Goal: Task Accomplishment & Management: Manage account settings

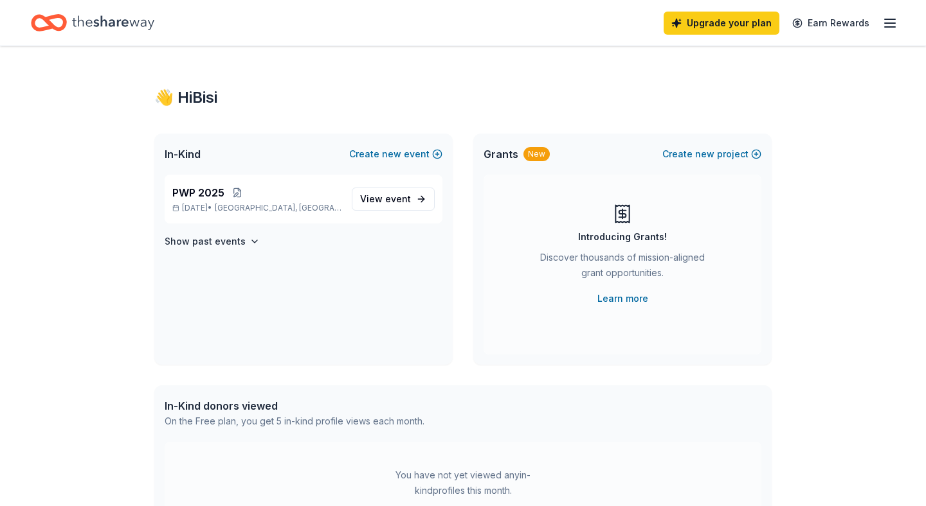
click at [895, 19] on icon "button" at bounding box center [889, 22] width 15 height 15
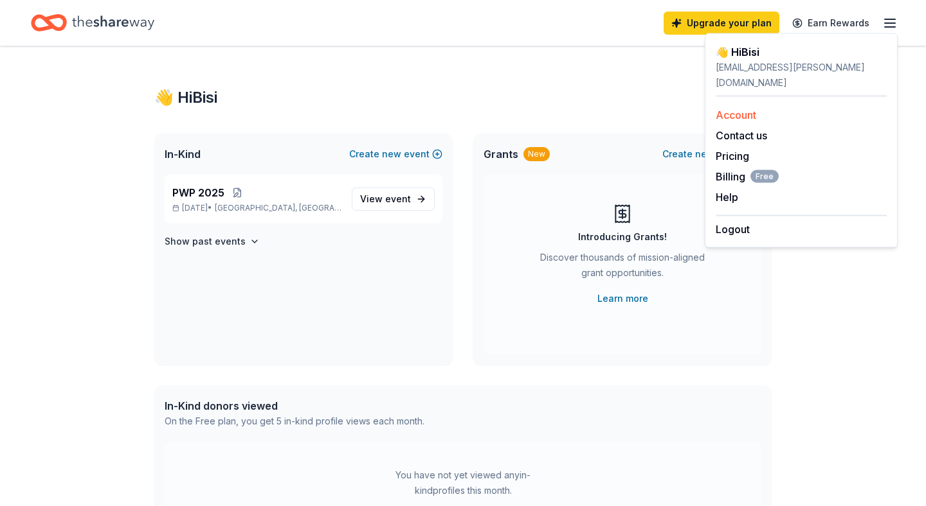
click at [747, 109] on link "Account" at bounding box center [735, 115] width 40 height 13
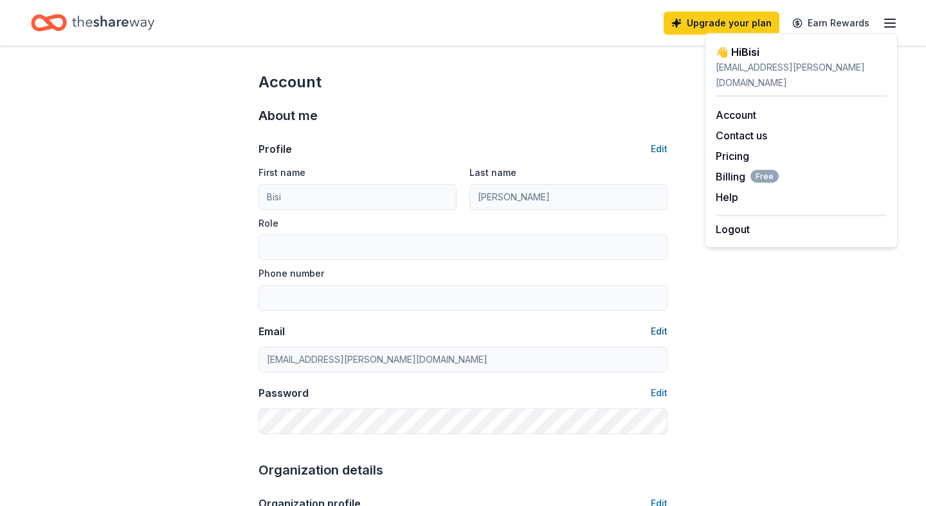
click at [657, 337] on button "Edit" at bounding box center [658, 331] width 17 height 15
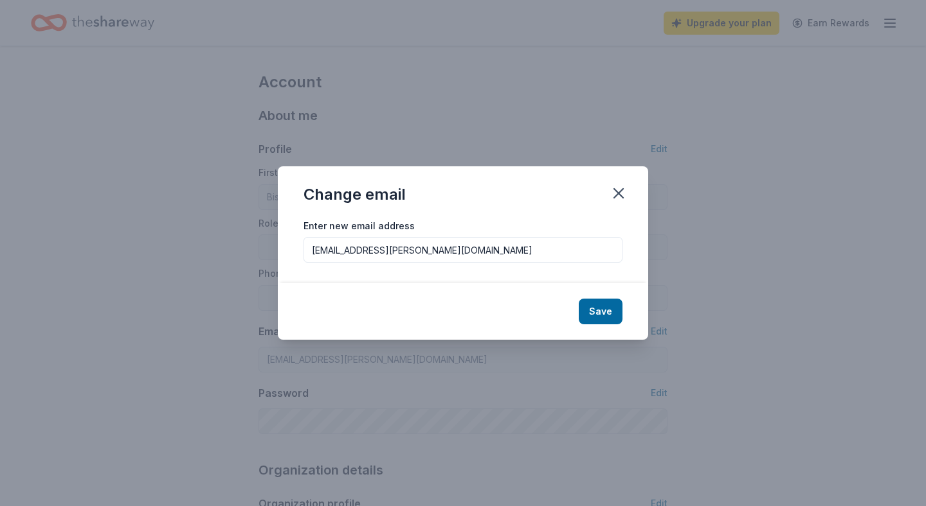
click at [542, 240] on input "[EMAIL_ADDRESS][PERSON_NAME][DOMAIN_NAME]" at bounding box center [462, 250] width 319 height 26
type input "[EMAIL_ADDRESS][DOMAIN_NAME]"
click at [602, 304] on button "Save" at bounding box center [600, 312] width 44 height 26
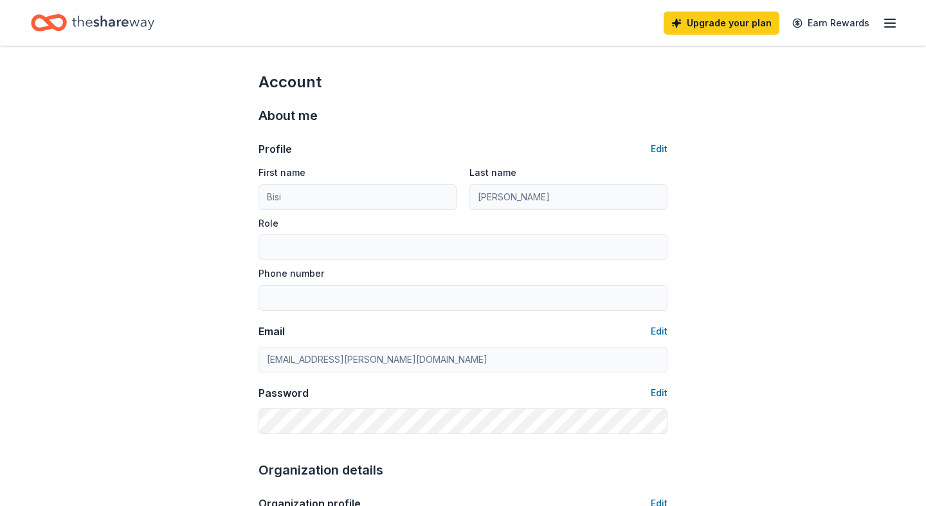
type input "[EMAIL_ADDRESS][DOMAIN_NAME]"
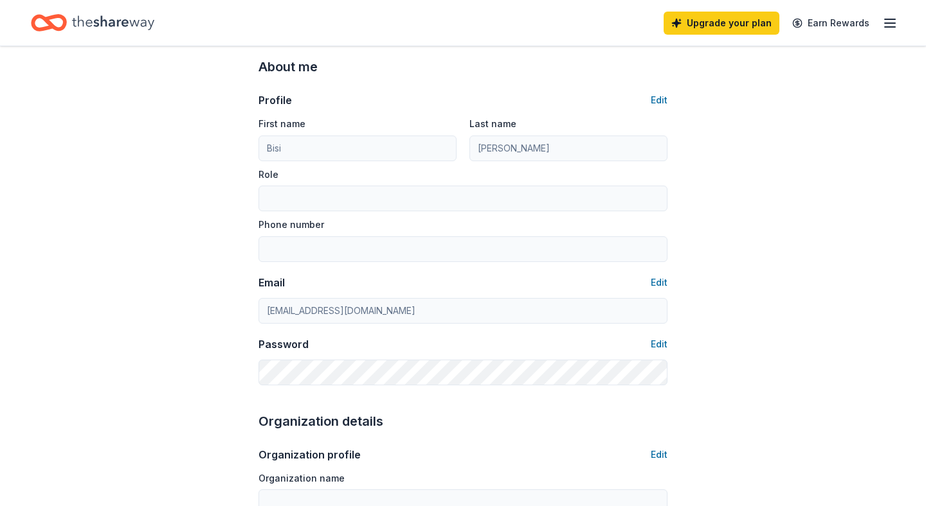
scroll to position [49, 0]
click at [665, 339] on button "Edit" at bounding box center [658, 343] width 17 height 15
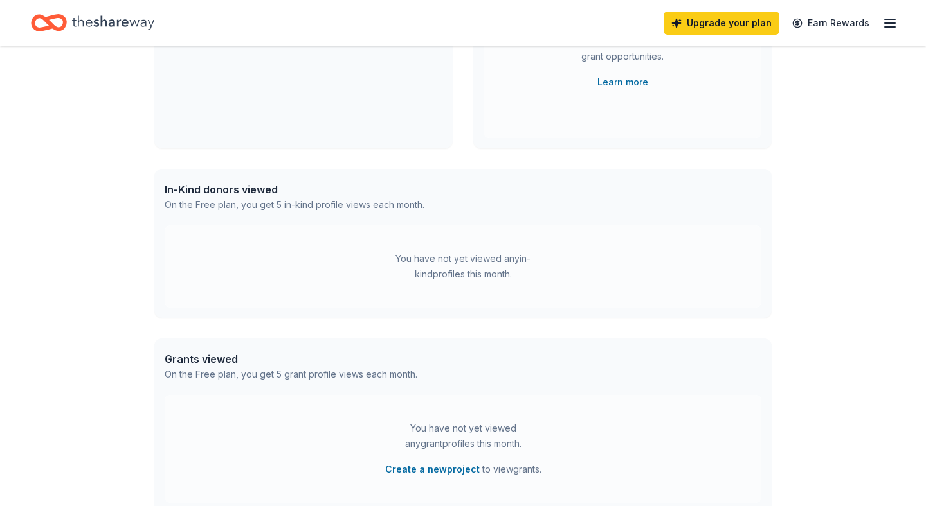
scroll to position [3, 0]
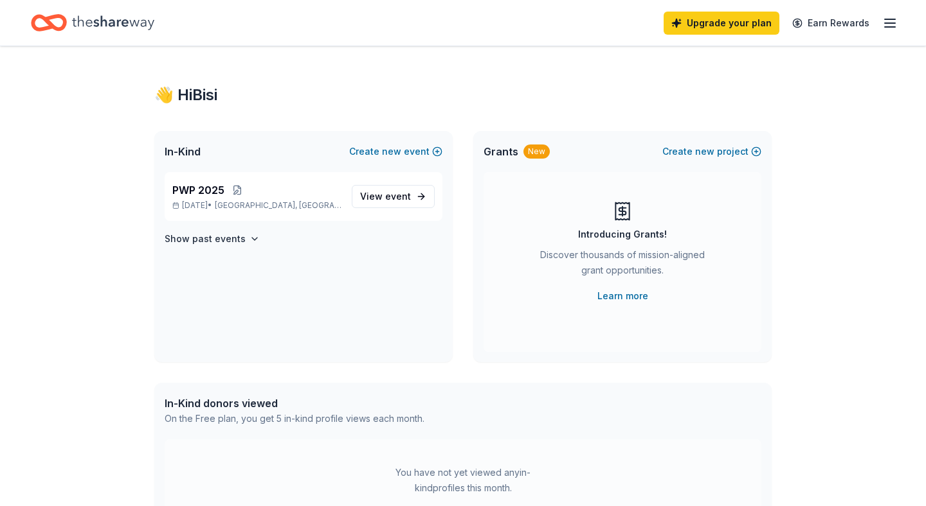
click at [889, 31] on div "Upgrade your plan Earn Rewards" at bounding box center [780, 23] width 234 height 30
click at [885, 29] on icon "button" at bounding box center [889, 22] width 15 height 15
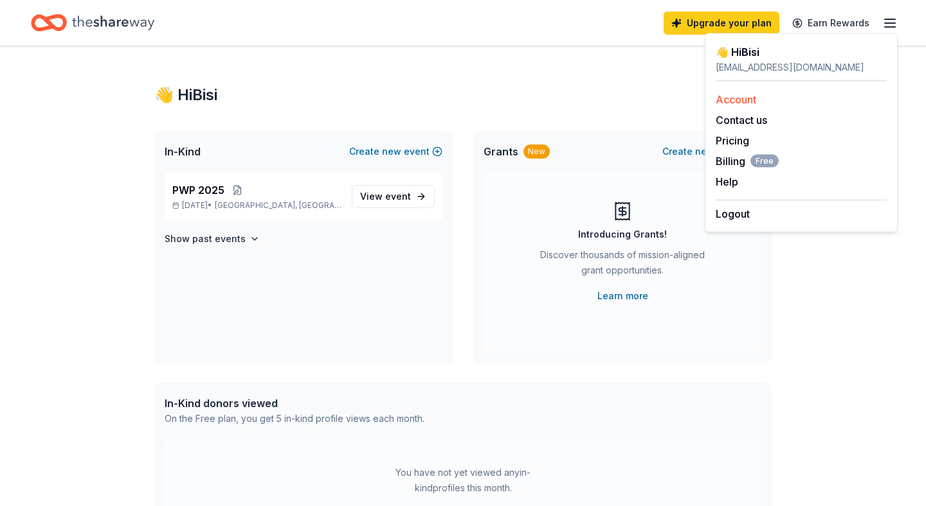
click at [744, 105] on link "Account" at bounding box center [735, 99] width 40 height 13
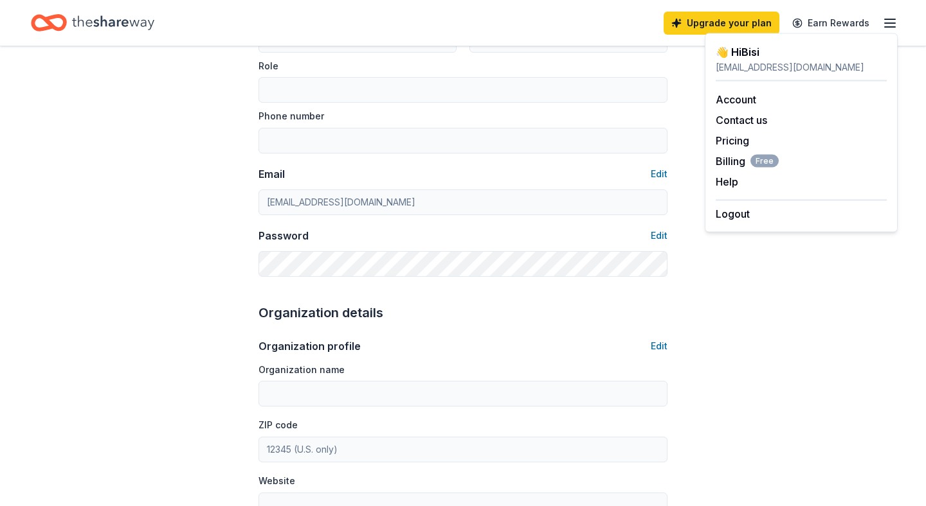
scroll to position [159, 0]
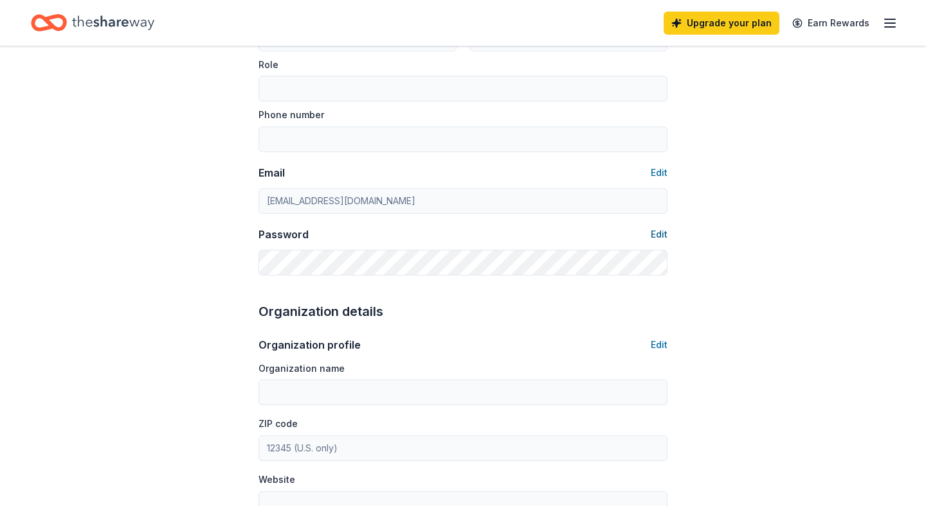
click at [656, 234] on button "Edit" at bounding box center [658, 234] width 17 height 15
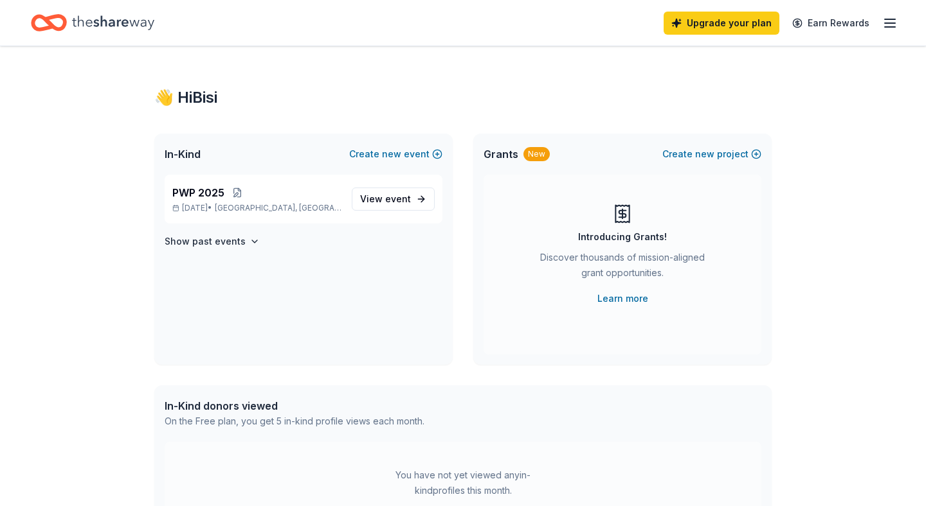
click at [891, 23] on line "button" at bounding box center [889, 23] width 10 height 0
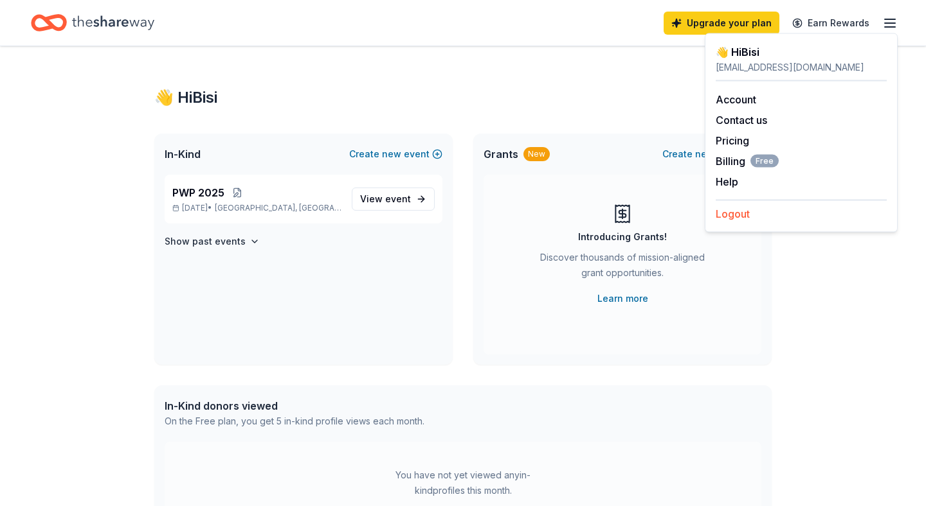
click at [744, 218] on button "Logout" at bounding box center [732, 213] width 34 height 15
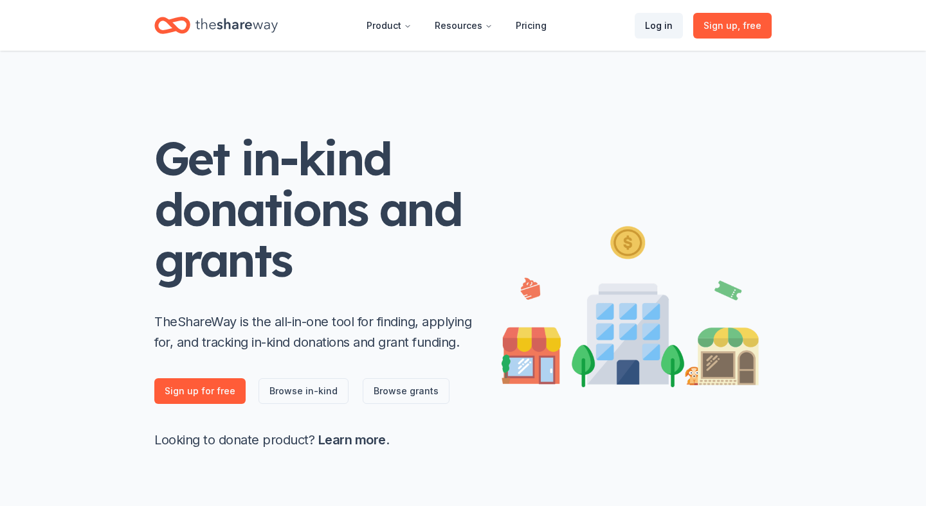
click at [654, 30] on link "Log in" at bounding box center [658, 26] width 48 height 26
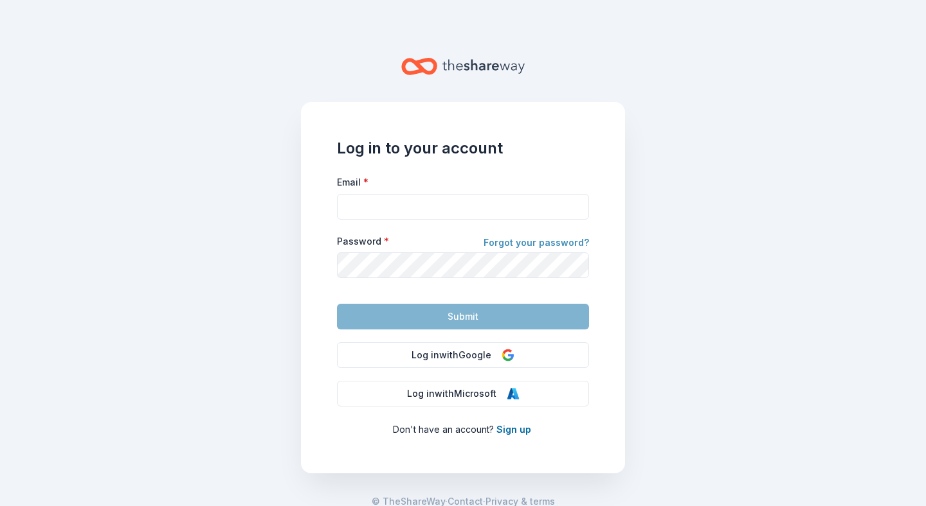
click at [522, 246] on link "Forgot your password?" at bounding box center [535, 244] width 105 height 18
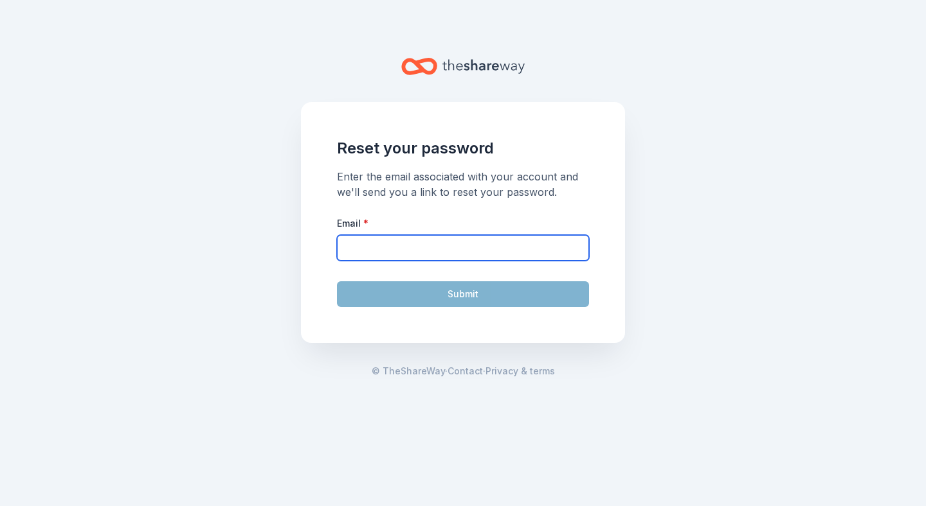
click at [518, 242] on input "Email *" at bounding box center [463, 248] width 252 height 26
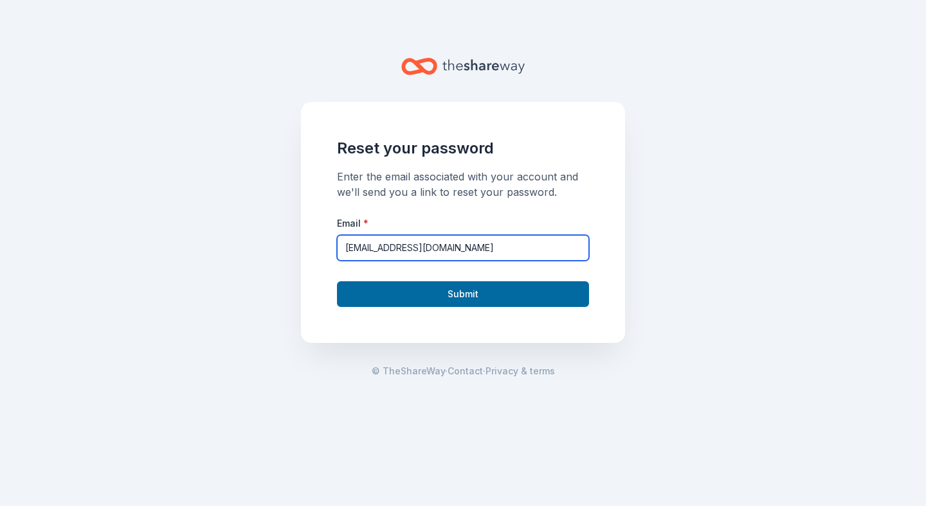
type input "[EMAIL_ADDRESS][DOMAIN_NAME]"
click at [337, 282] on button "Submit" at bounding box center [463, 295] width 252 height 26
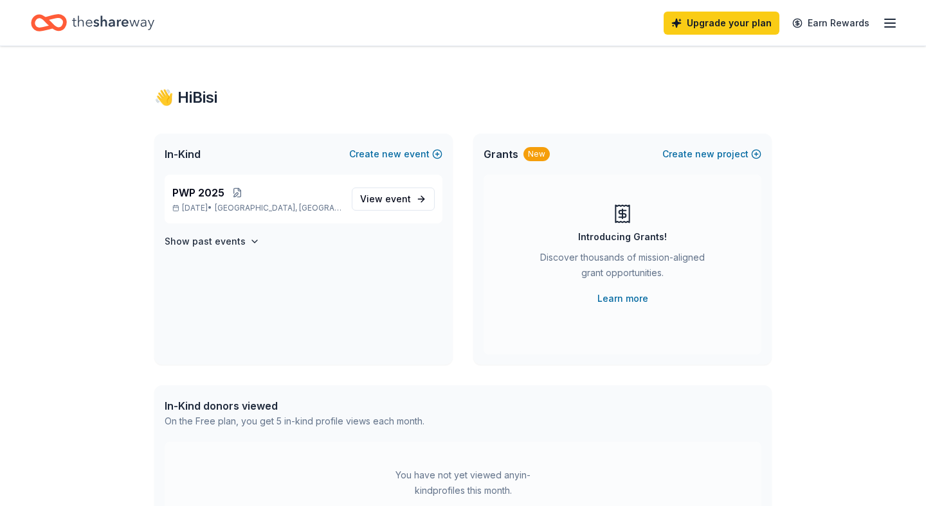
click at [885, 31] on div "Upgrade your plan Earn Rewards" at bounding box center [780, 23] width 234 height 30
click at [888, 29] on icon "button" at bounding box center [889, 22] width 15 height 15
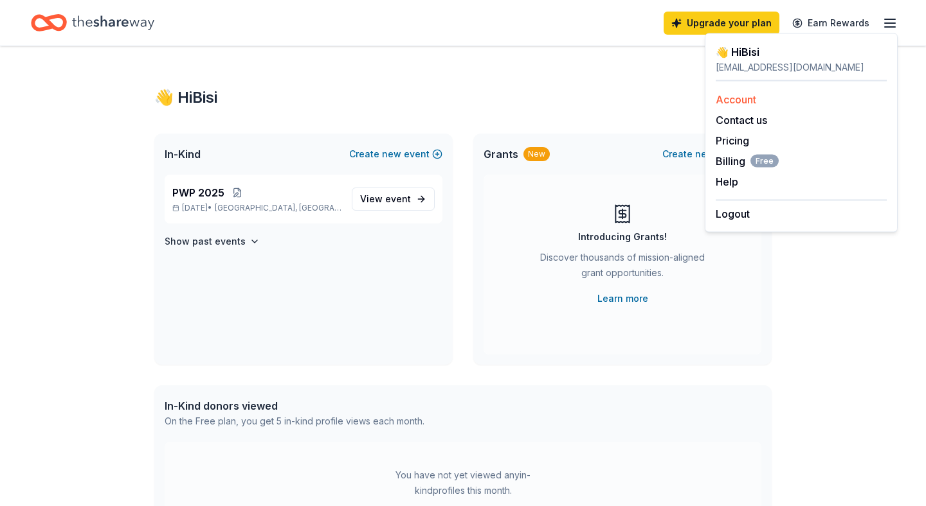
click at [738, 96] on link "Account" at bounding box center [735, 99] width 40 height 13
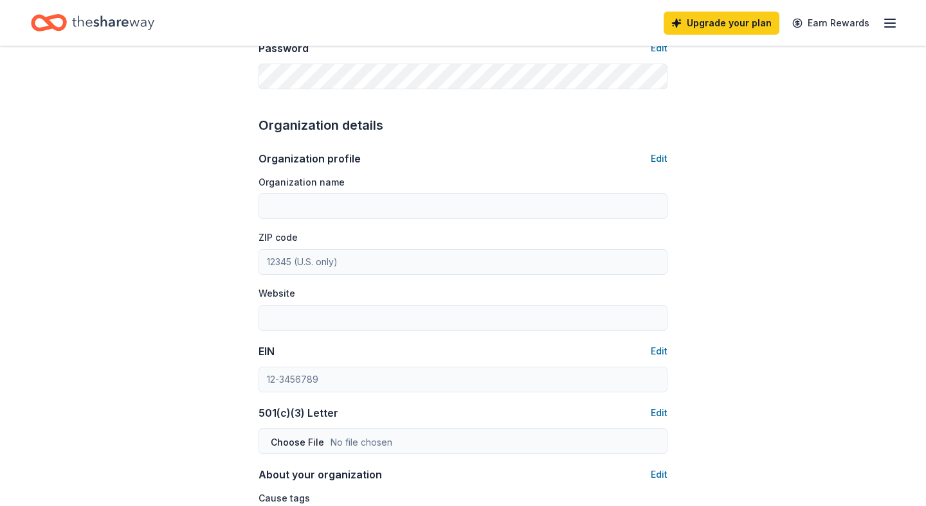
scroll to position [362, 0]
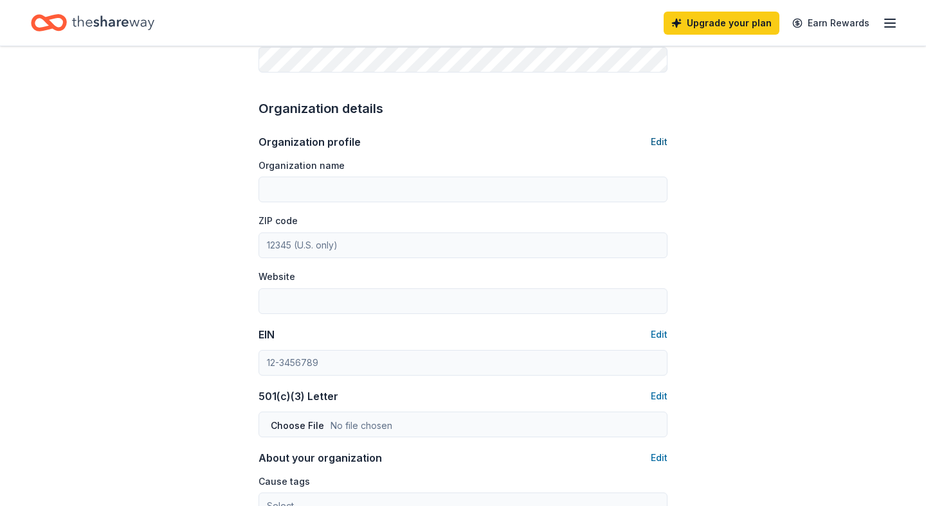
click at [658, 149] on button "Edit" at bounding box center [658, 141] width 17 height 15
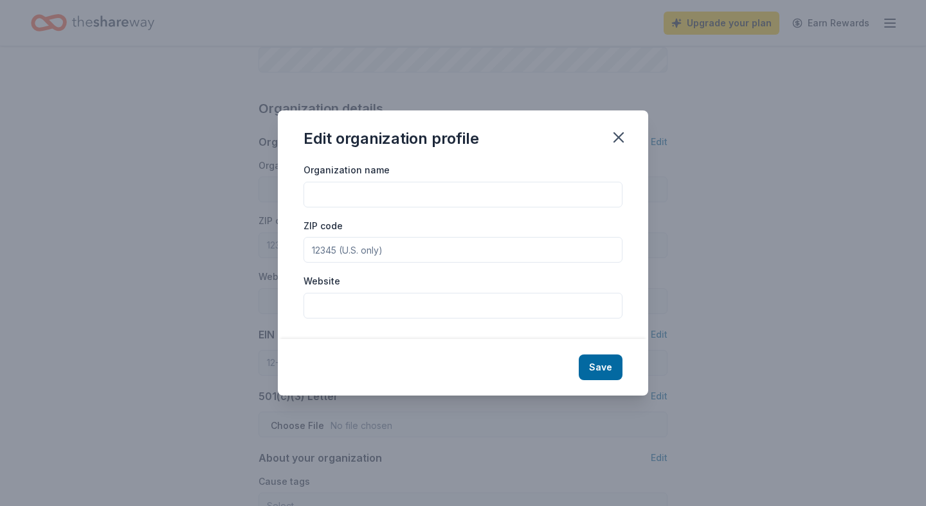
click at [510, 204] on input "Organization name" at bounding box center [462, 195] width 319 height 26
type input "Twelve Days of Christmas, Inc. Atlanta Chapter"
type input "30316"
paste input "https://www.twelvedaysofchristmas.org/atlanta"
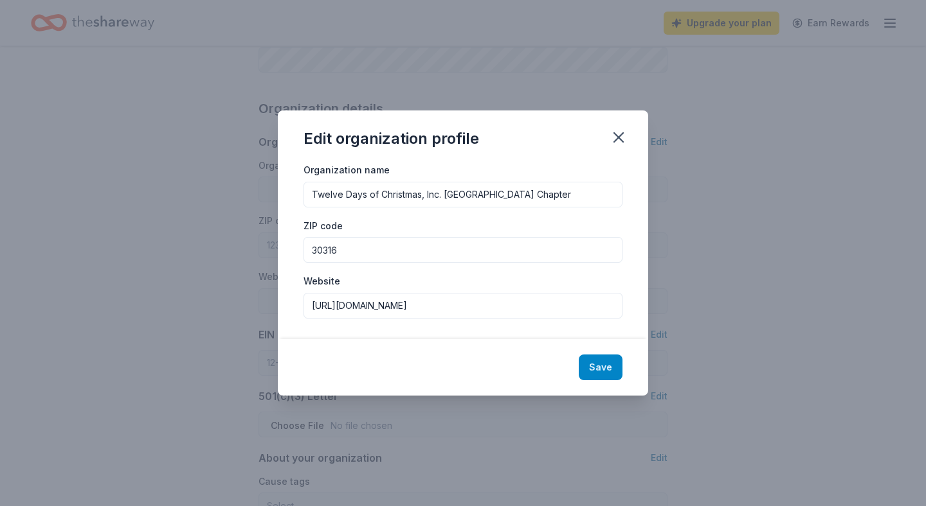
type input "https://www.twelvedaysofchristmas.org/atlanta"
click at [605, 371] on button "Save" at bounding box center [600, 368] width 44 height 26
type input "Twelve Days of Christmas, Inc. Atlanta Chapter"
type input "30316"
type input "https://www.twelvedaysofchristmas.org/atlanta"
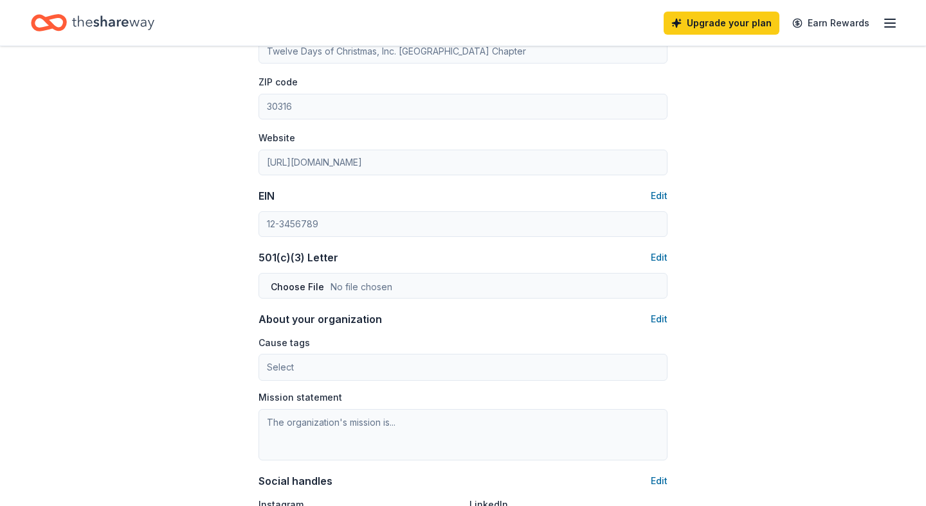
scroll to position [523, 0]
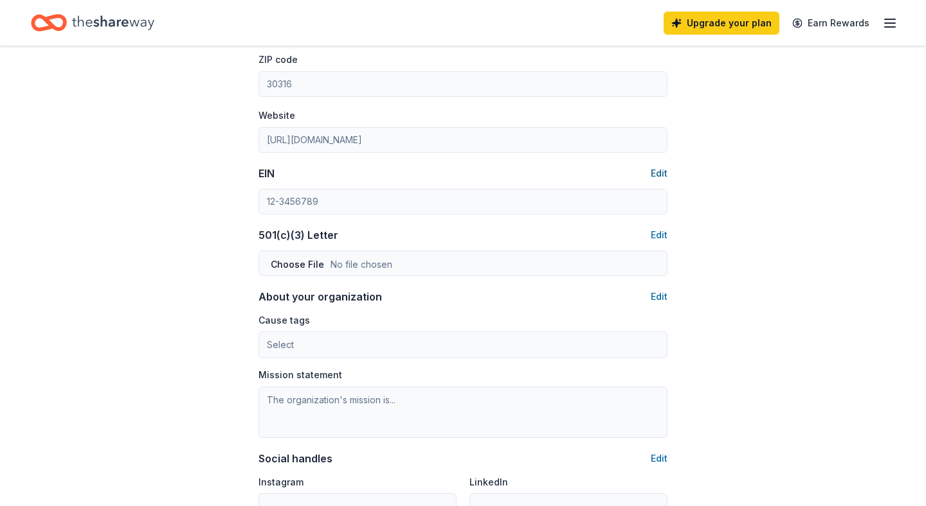
click at [660, 170] on button "Edit" at bounding box center [658, 173] width 17 height 15
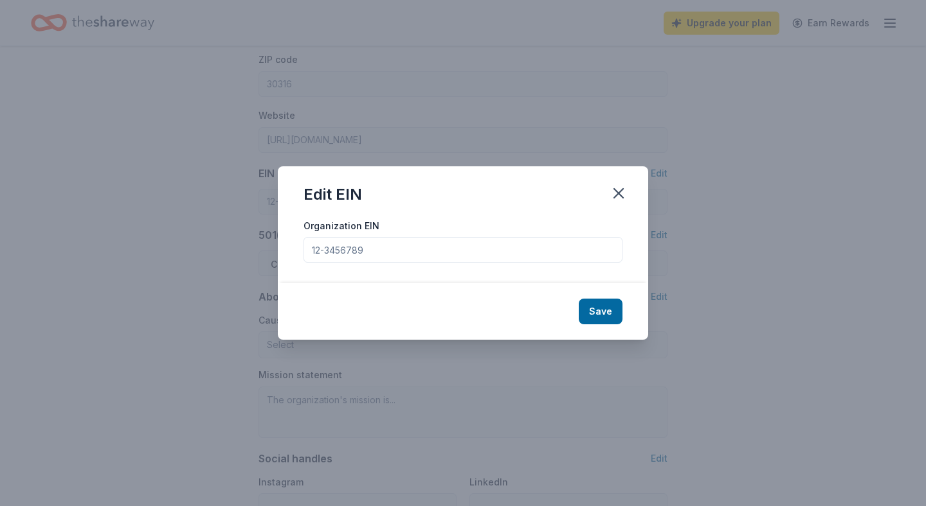
click at [502, 249] on input "Organization EIN" at bounding box center [462, 250] width 319 height 26
paste input "76-0685643"
type input "76-0685643"
click at [595, 313] on button "Save" at bounding box center [600, 312] width 44 height 26
click at [597, 302] on div "Save" at bounding box center [463, 311] width 370 height 57
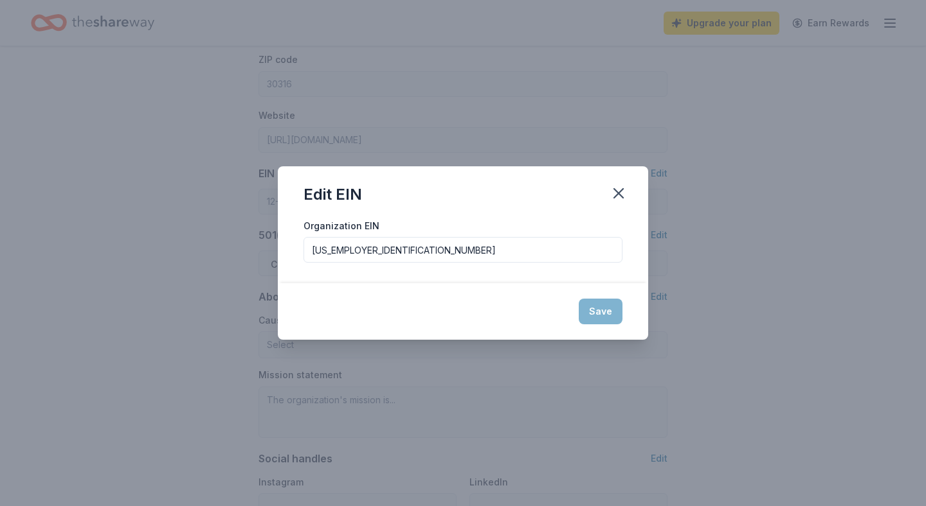
click at [600, 318] on div "Save" at bounding box center [463, 311] width 370 height 57
click at [603, 310] on div "Save" at bounding box center [463, 311] width 370 height 57
click at [591, 275] on div "Organization EIN 76-0685643" at bounding box center [463, 251] width 370 height 66
type input "76-0685643"
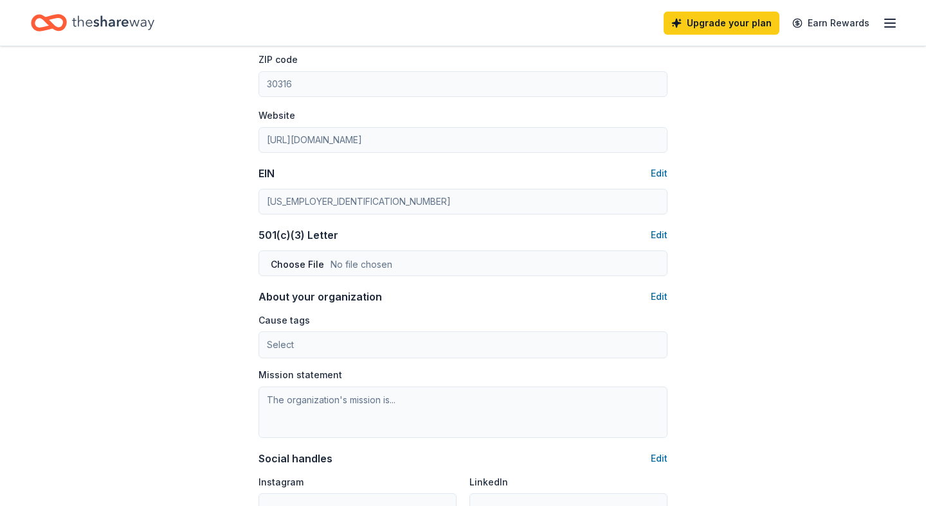
click at [322, 238] on input "76-0685643" at bounding box center [462, 250] width 303 height 24
click at [659, 236] on button "Edit" at bounding box center [658, 235] width 17 height 15
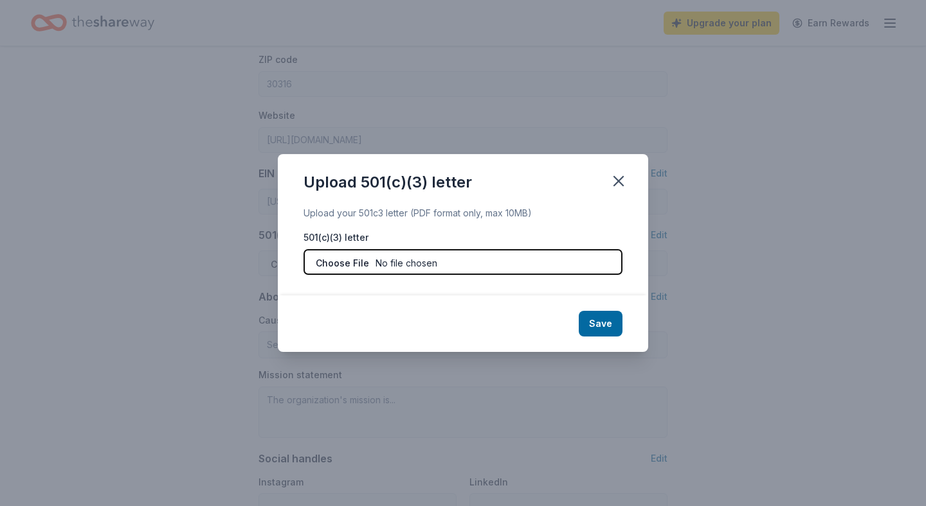
click at [344, 264] on input "file" at bounding box center [462, 262] width 319 height 26
type input "C:\fakepath\12_Days_501c3_newletter (2).pdf"
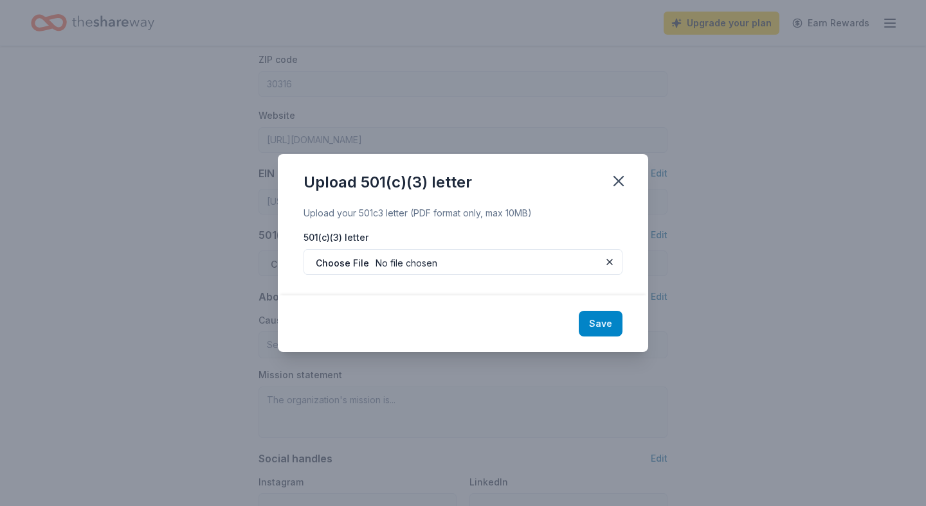
click at [595, 325] on button "Save" at bounding box center [600, 324] width 44 height 26
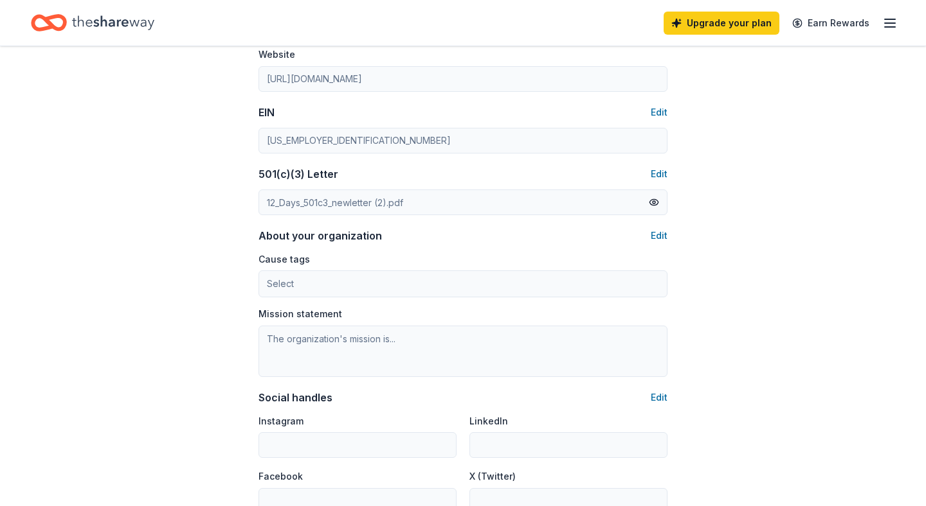
scroll to position [611, 0]
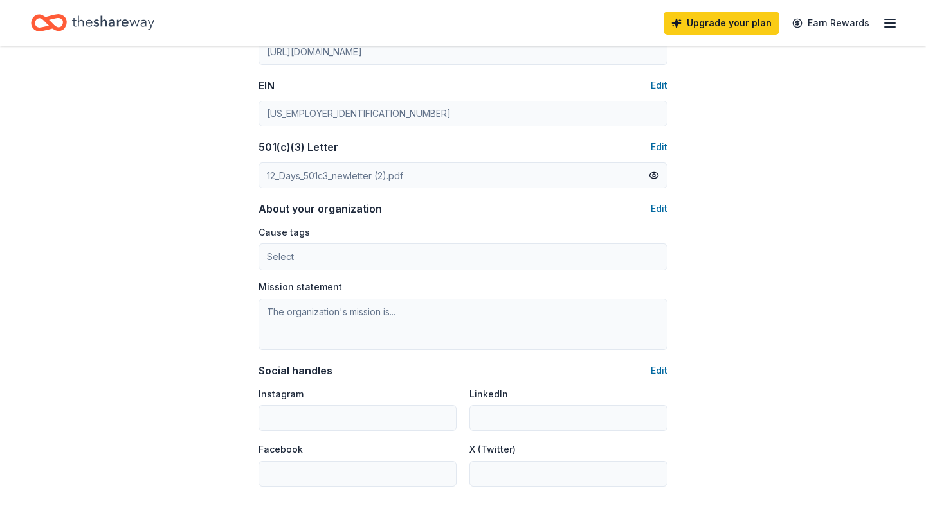
click at [653, 217] on div "About your organization Edit Cause tags Select Mission statement" at bounding box center [462, 275] width 409 height 149
click at [659, 213] on button "Edit" at bounding box center [658, 208] width 17 height 15
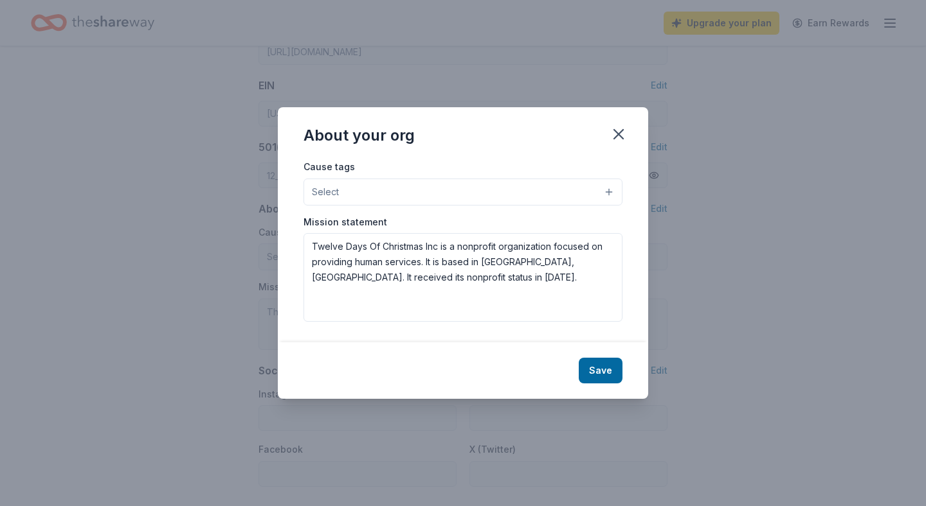
click at [553, 185] on button "Select" at bounding box center [462, 192] width 319 height 27
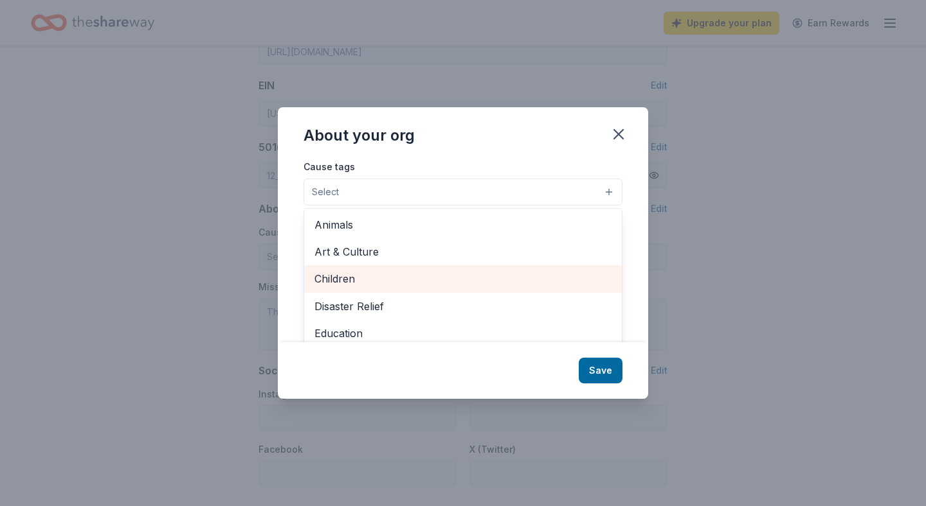
click at [485, 281] on span "Children" at bounding box center [462, 279] width 297 height 17
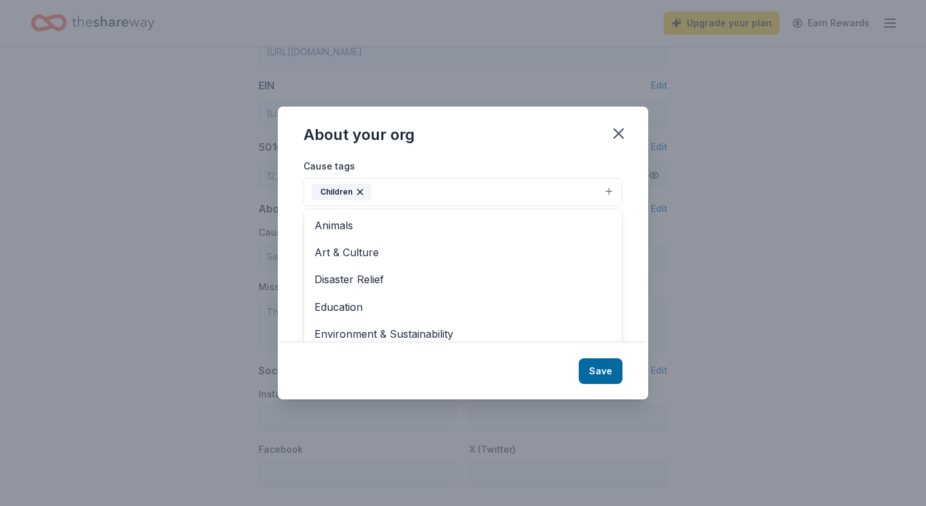
click at [537, 192] on button "Children" at bounding box center [462, 192] width 319 height 28
click at [609, 194] on button "Children" at bounding box center [462, 192] width 319 height 28
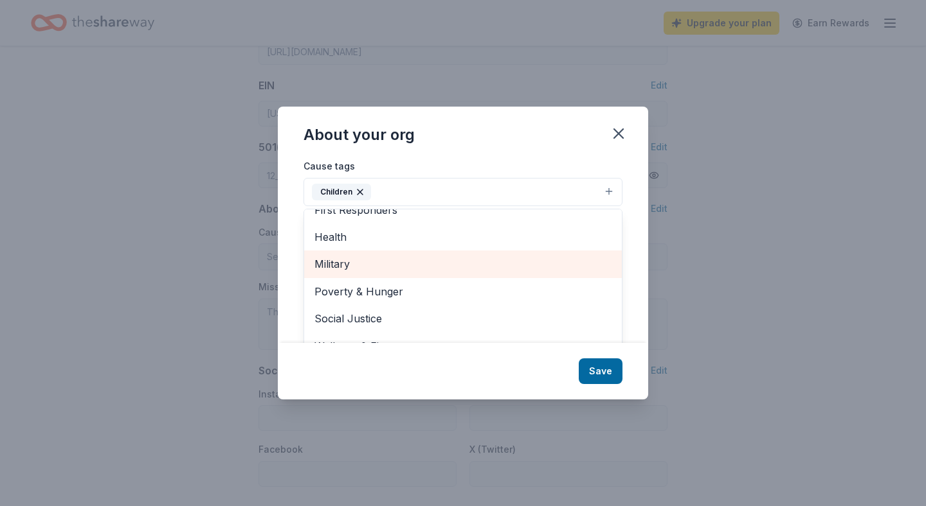
scroll to position [19, 0]
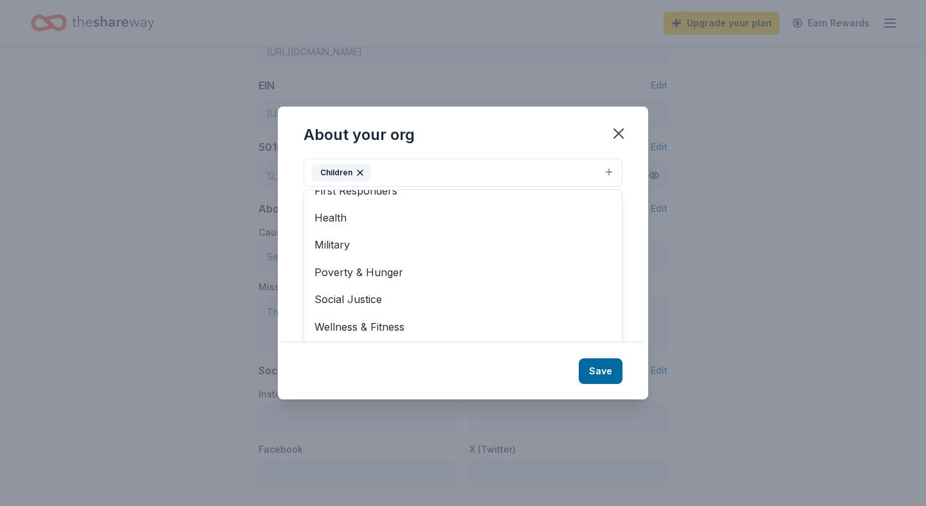
click at [591, 380] on div "About your org Cause tags Children Animals Art & Culture Disaster Relief Educat…" at bounding box center [463, 253] width 370 height 293
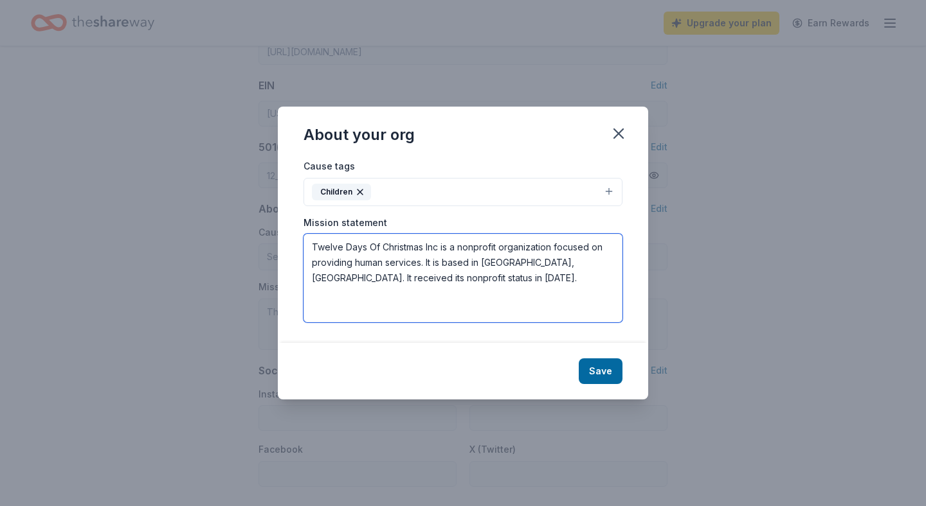
drag, startPoint x: 447, startPoint y: 298, endPoint x: 211, endPoint y: 190, distance: 259.4
click at [224, 203] on div "About your org Cause tags Children Mission statement Twelve Days Of Christmas I…" at bounding box center [463, 253] width 926 height 506
paste textarea "he Atlanta chapter of Twelve Days of Christmas, Inc. was established in 2014 wi…"
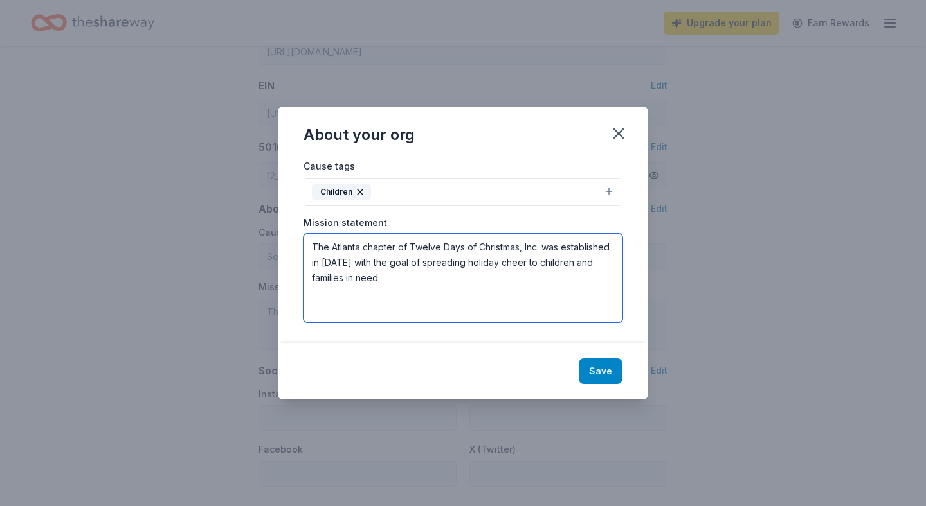
type textarea "The Atlanta chapter of Twelve Days of Christmas, Inc. was established in 2014 w…"
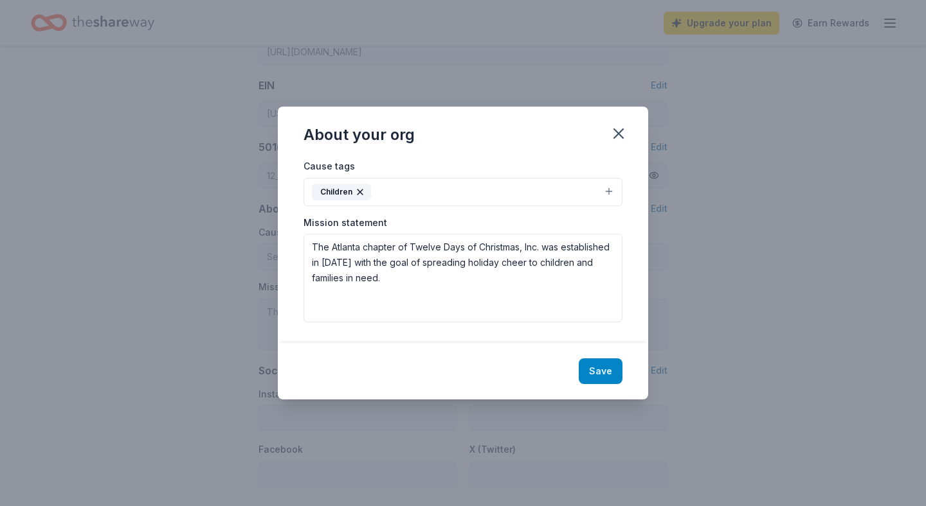
click at [607, 359] on button "Save" at bounding box center [600, 372] width 44 height 26
type textarea "The Atlanta chapter of Twelve Days of Christmas, Inc. was established in 2014 w…"
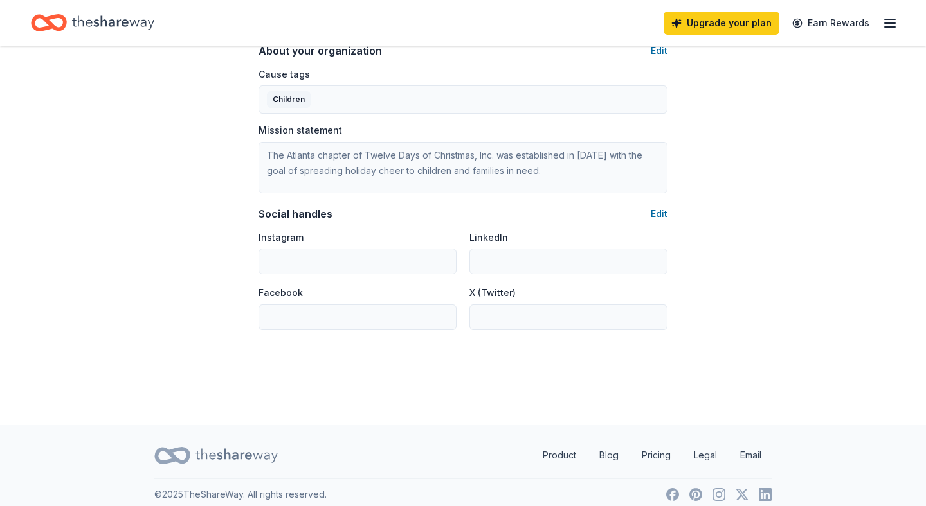
scroll to position [770, 0]
click at [658, 210] on button "Edit" at bounding box center [658, 213] width 17 height 15
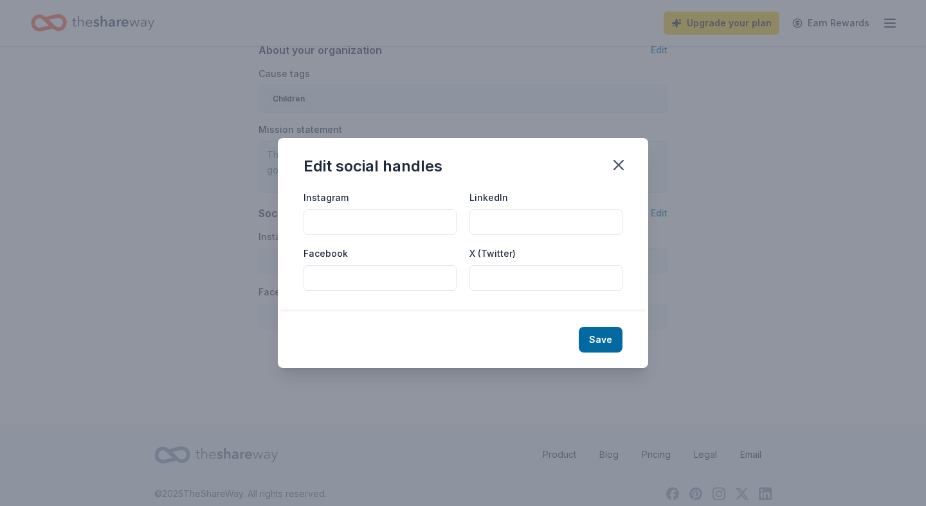
click at [412, 220] on input "Instagram" at bounding box center [379, 223] width 153 height 26
type input "@12daysatl"
click at [599, 343] on button "Save" at bounding box center [600, 340] width 44 height 26
type input "@12daysatl"
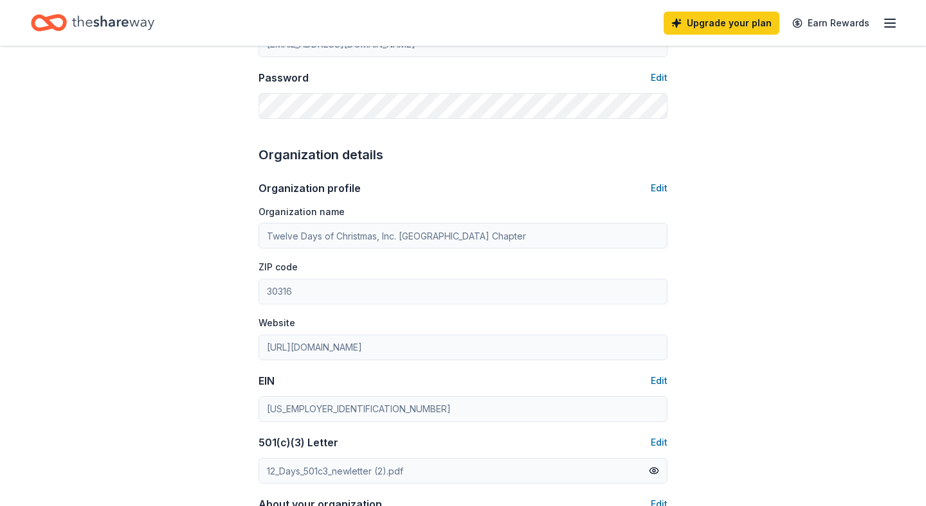
scroll to position [0, 0]
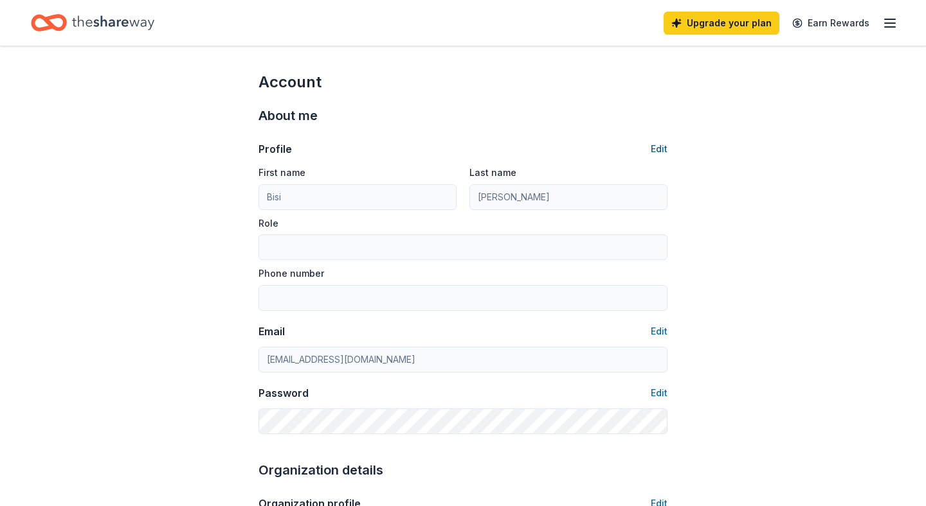
click at [661, 147] on button "Edit" at bounding box center [658, 148] width 17 height 15
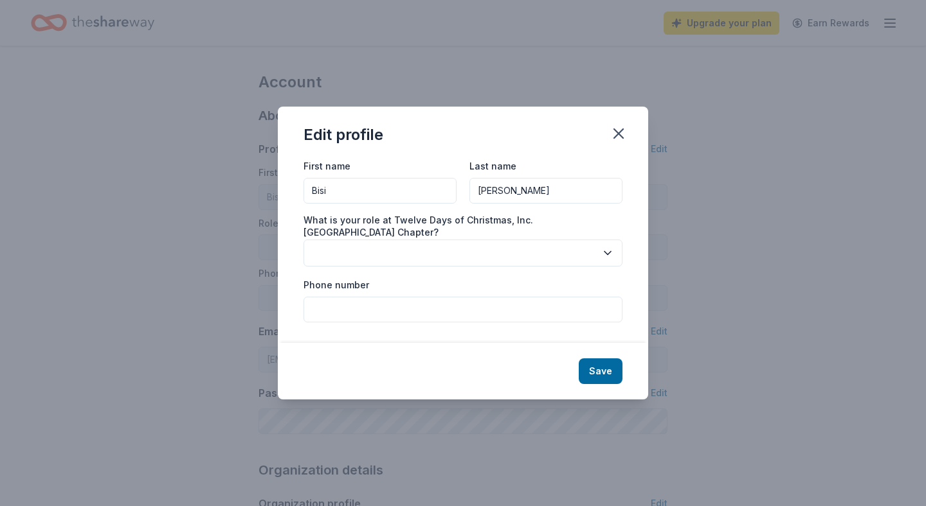
click at [384, 197] on input "Bisi" at bounding box center [379, 191] width 153 height 26
click at [571, 179] on div "Last name Adeyemo" at bounding box center [545, 181] width 153 height 46
click at [567, 190] on input "Adeyemo" at bounding box center [545, 191] width 153 height 26
click at [567, 191] on input "Adeyemo" at bounding box center [545, 191] width 153 height 26
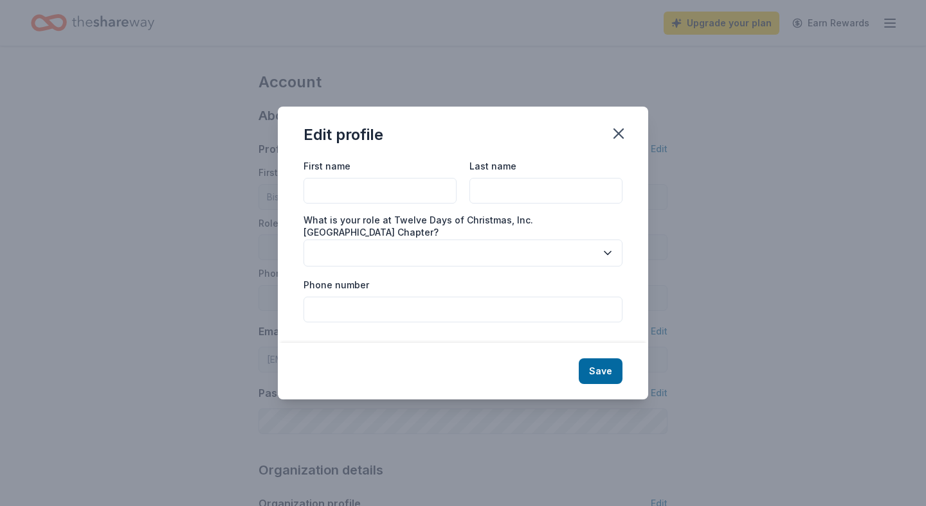
click at [571, 240] on button "button" at bounding box center [462, 253] width 319 height 27
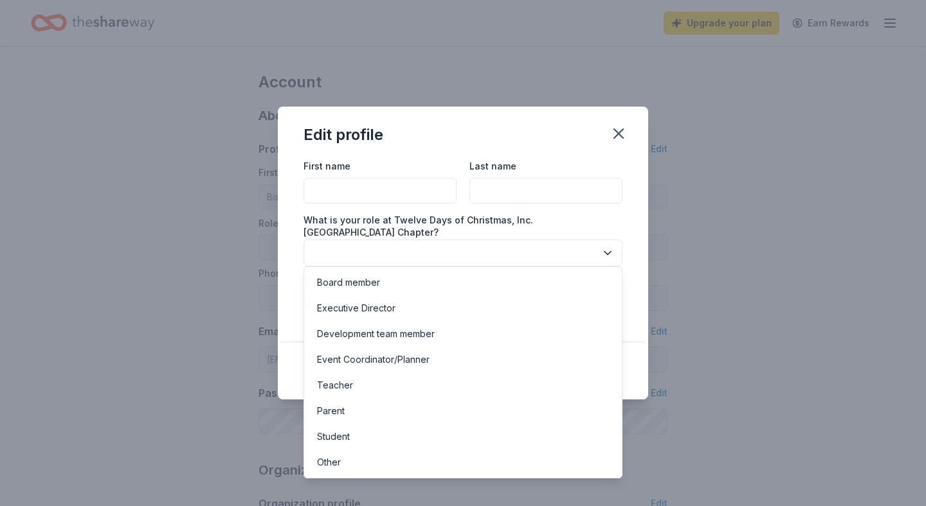
click at [571, 240] on button "button" at bounding box center [462, 253] width 319 height 27
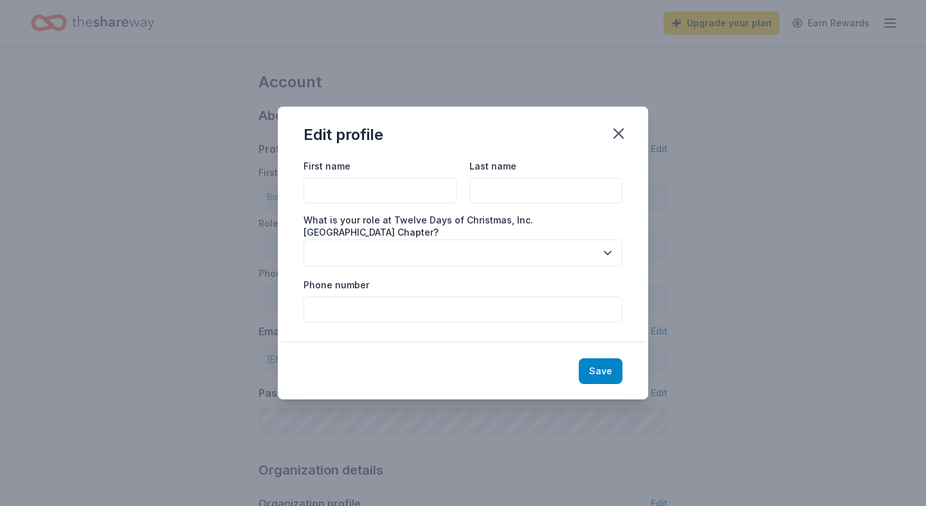
click at [597, 359] on button "Save" at bounding box center [600, 372] width 44 height 26
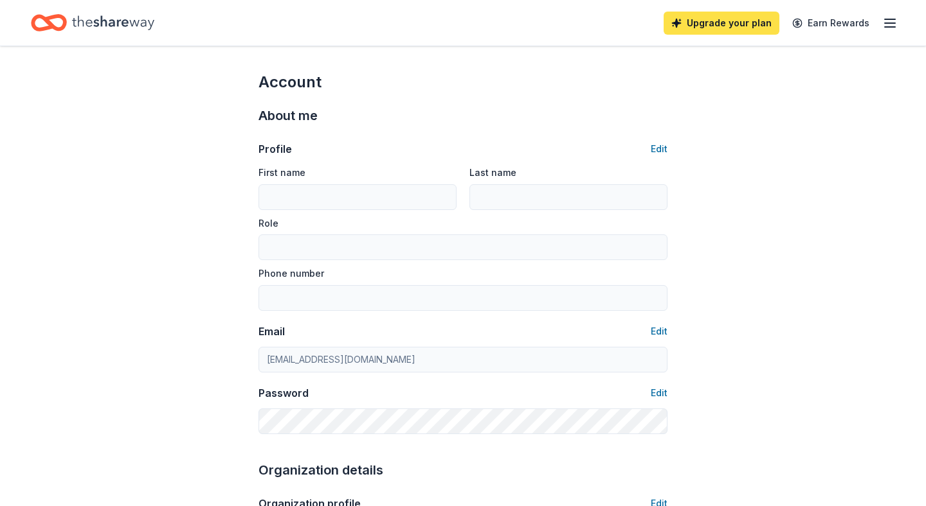
click at [734, 26] on link "Upgrade your plan" at bounding box center [721, 23] width 116 height 23
click at [715, 21] on link "Upgrade your plan" at bounding box center [721, 23] width 116 height 23
click at [883, 23] on icon "button" at bounding box center [889, 22] width 15 height 15
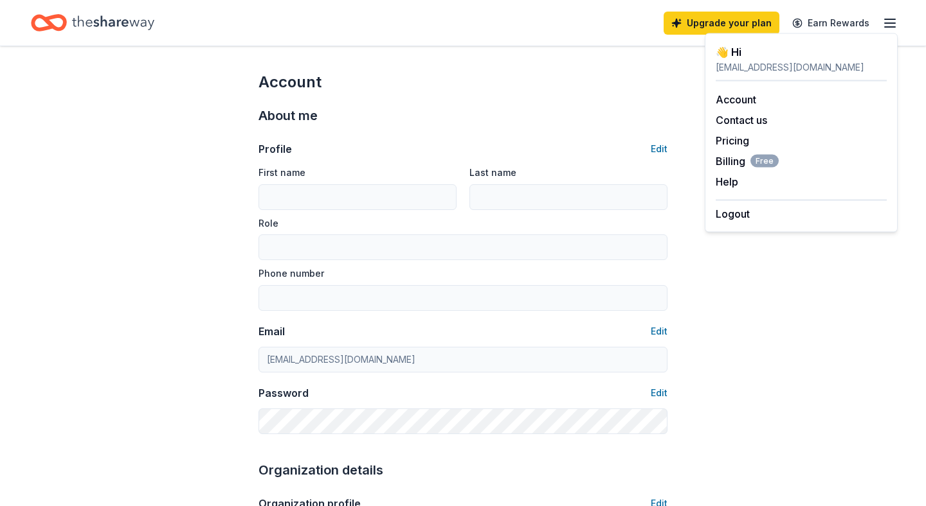
click at [533, 120] on div "About me" at bounding box center [462, 115] width 409 height 21
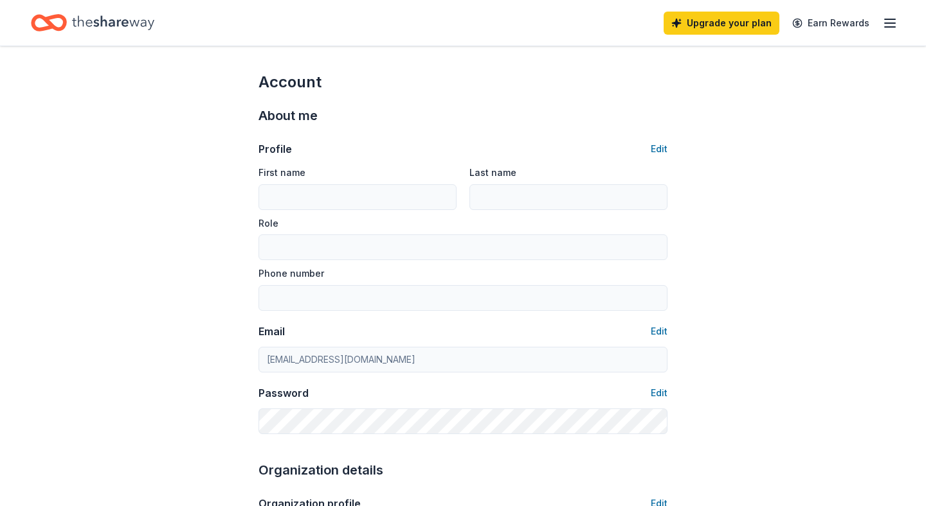
click at [127, 30] on icon "Home" at bounding box center [113, 23] width 82 height 26
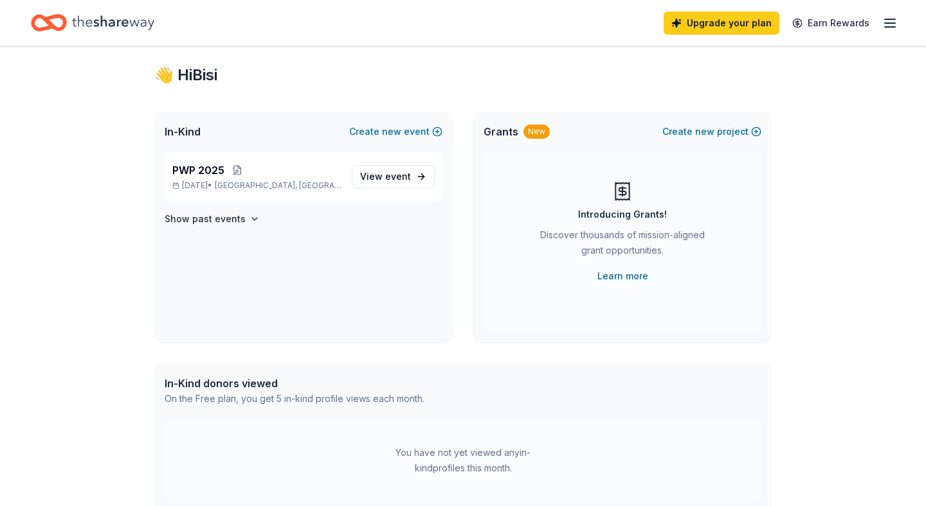
scroll to position [23, 0]
click at [303, 181] on p "Dec 12, 2025 • Atlanta, GA" at bounding box center [256, 185] width 169 height 10
click at [386, 190] on div "PWP 2025 Dec 12, 2025 • Atlanta, GA View event" at bounding box center [304, 176] width 278 height 49
click at [387, 179] on span "event" at bounding box center [398, 175] width 26 height 11
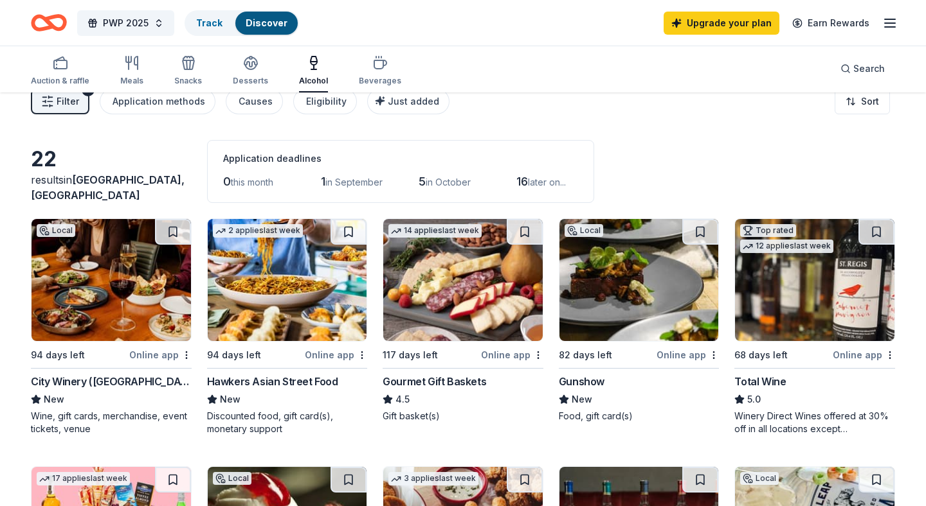
scroll to position [16, 0]
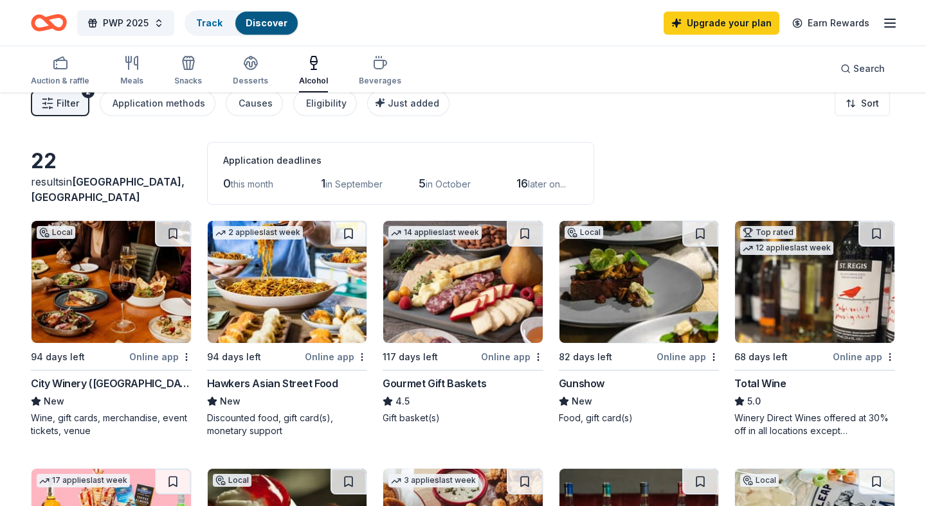
click at [353, 188] on span "in September" at bounding box center [353, 184] width 57 height 11
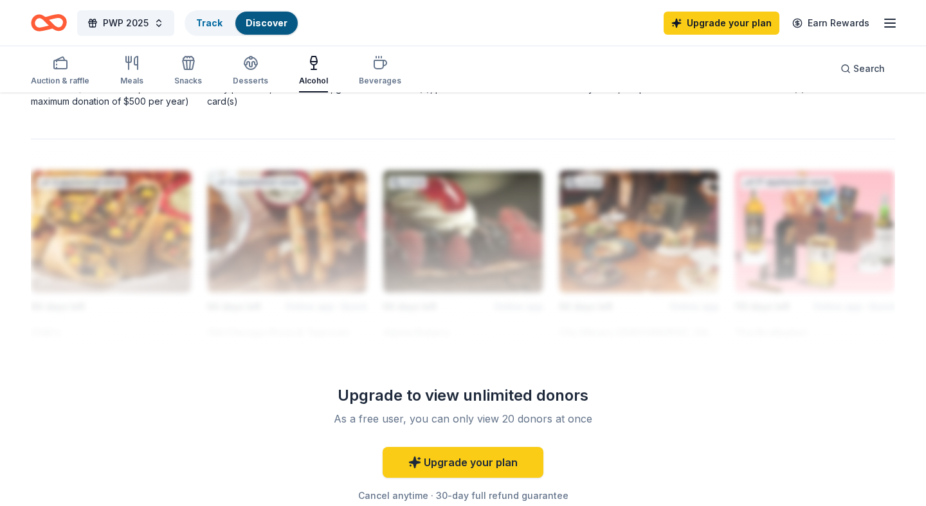
scroll to position [1093, 0]
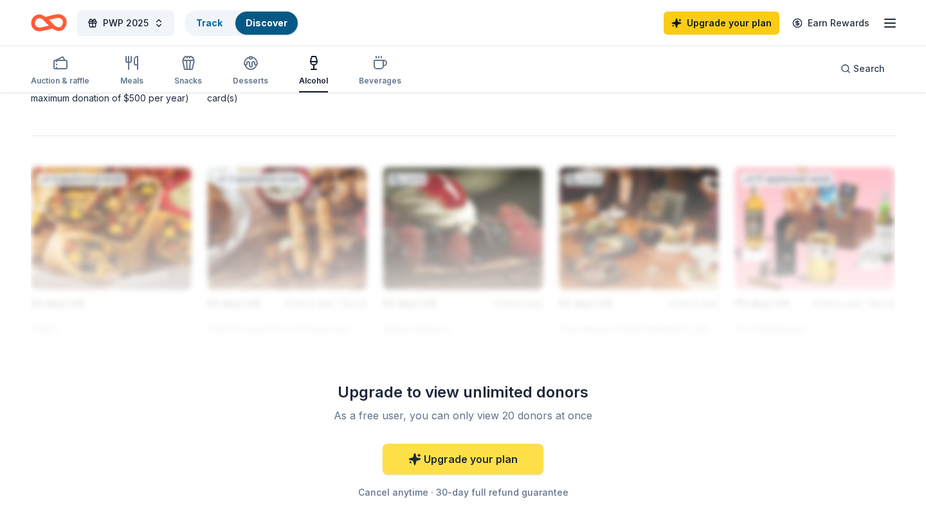
click at [444, 472] on link "Upgrade your plan" at bounding box center [462, 459] width 161 height 31
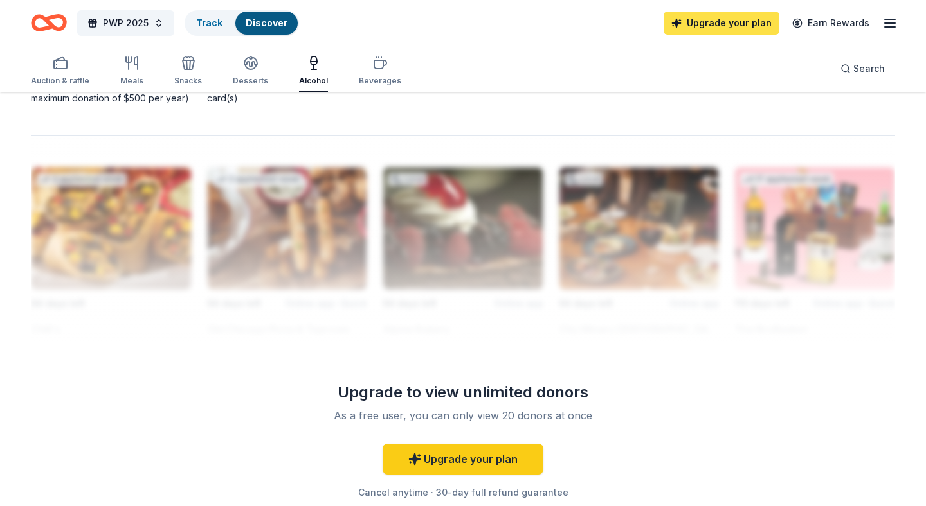
click at [713, 22] on link "Upgrade your plan" at bounding box center [721, 23] width 116 height 23
click at [714, 22] on link "Upgrade your plan" at bounding box center [721, 23] width 116 height 23
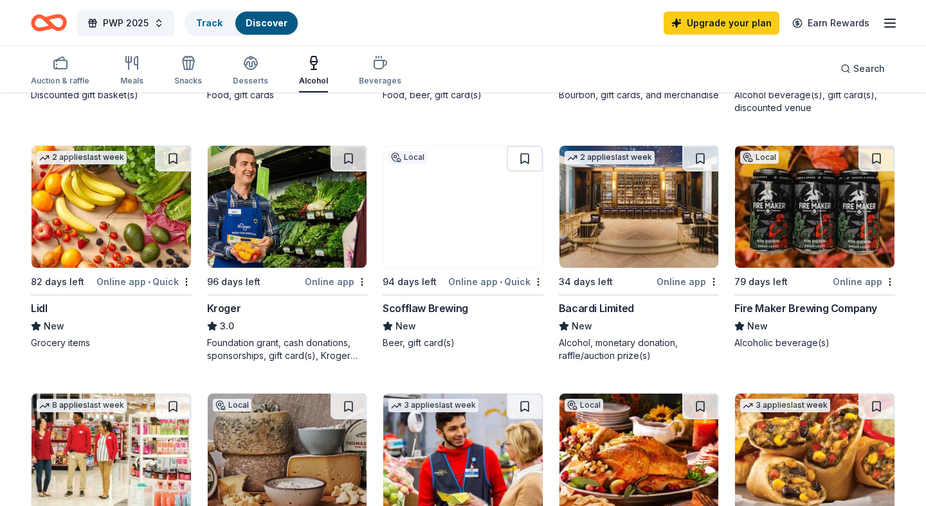
scroll to position [0, 0]
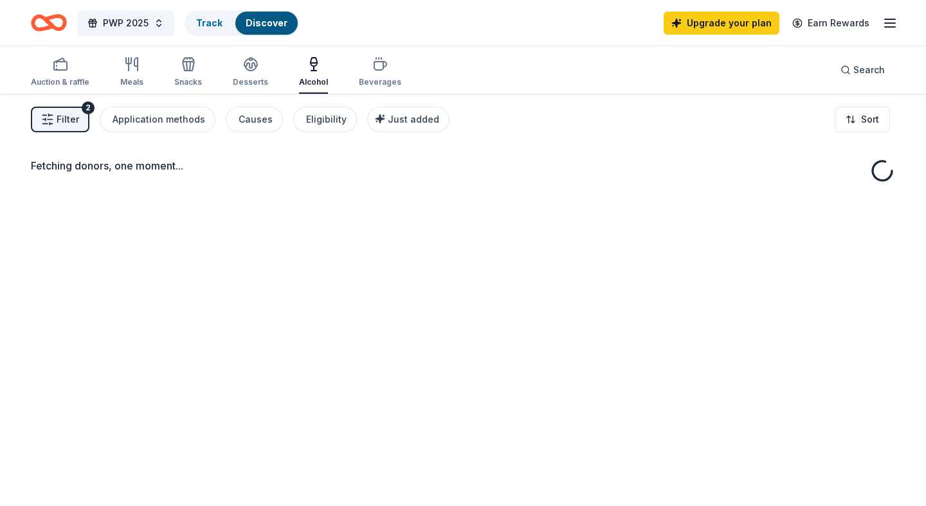
click at [72, 127] on button "Filter 2" at bounding box center [60, 120] width 58 height 26
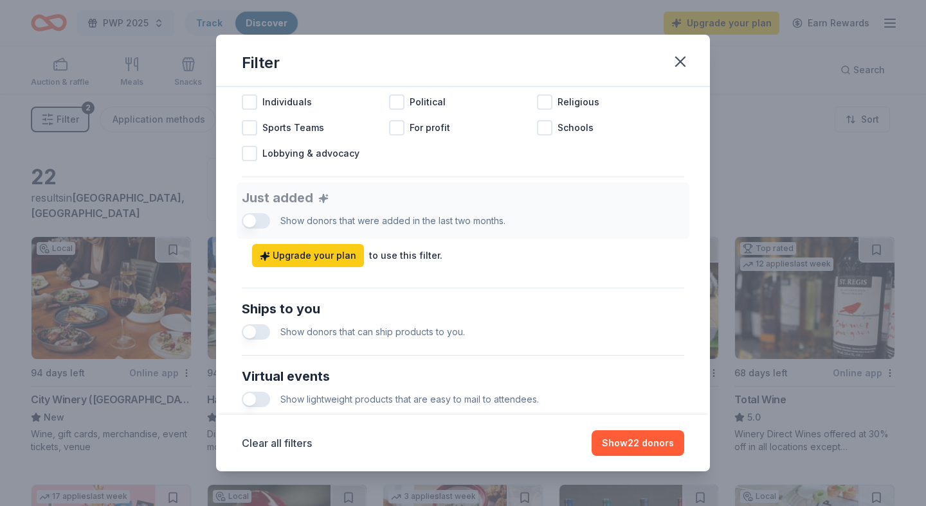
scroll to position [415, 0]
click at [334, 265] on link "Upgrade your plan" at bounding box center [308, 256] width 112 height 23
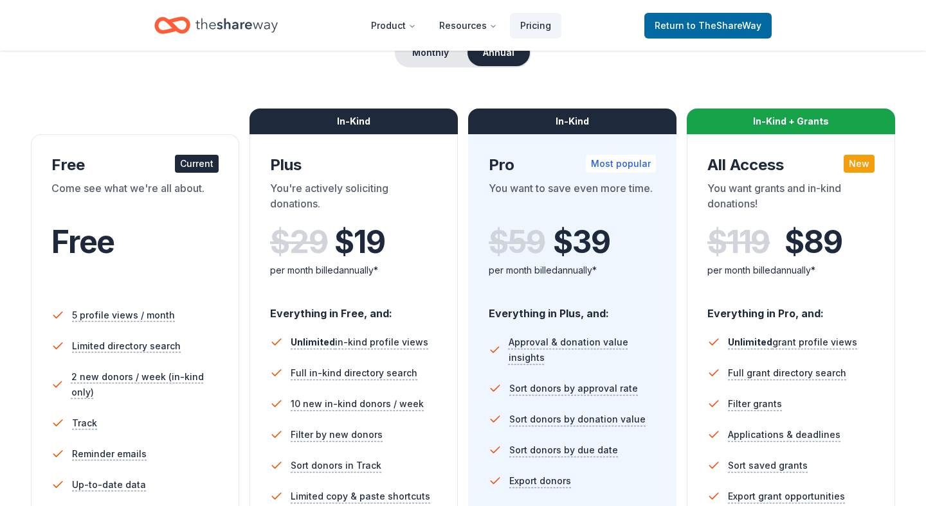
scroll to position [123, 0]
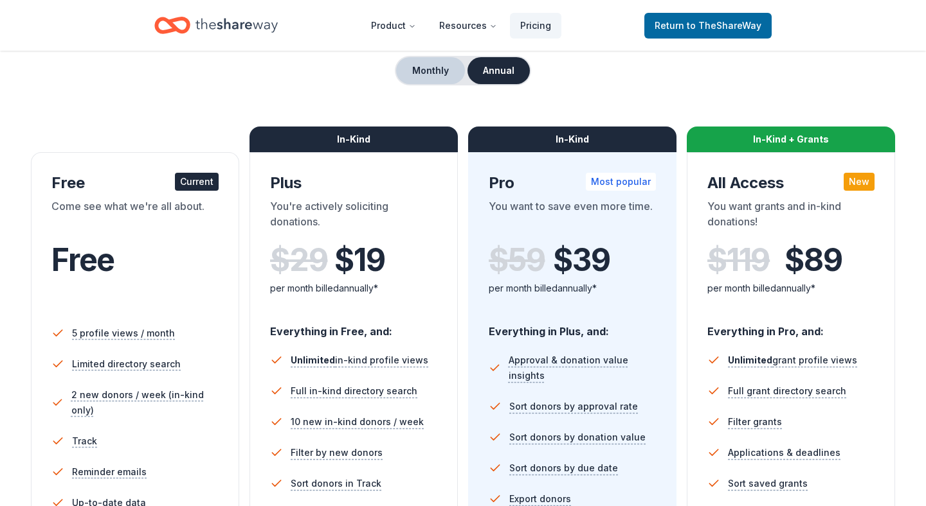
click at [431, 78] on button "Monthly" at bounding box center [430, 70] width 69 height 27
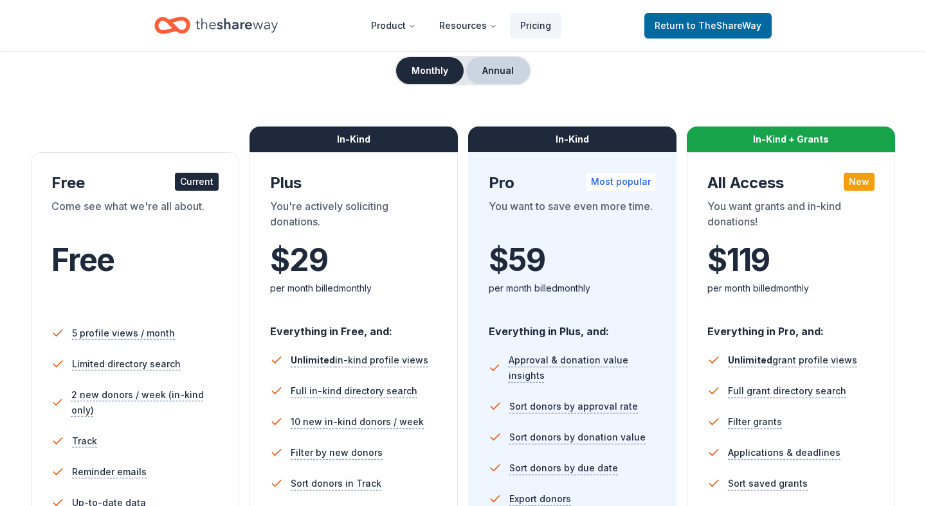
click at [484, 65] on button "Annual" at bounding box center [498, 70] width 64 height 27
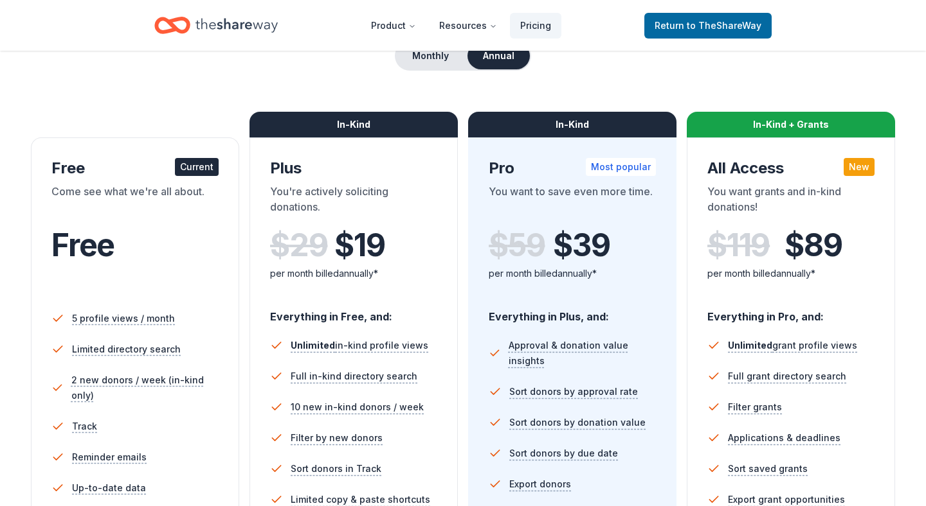
scroll to position [132, 0]
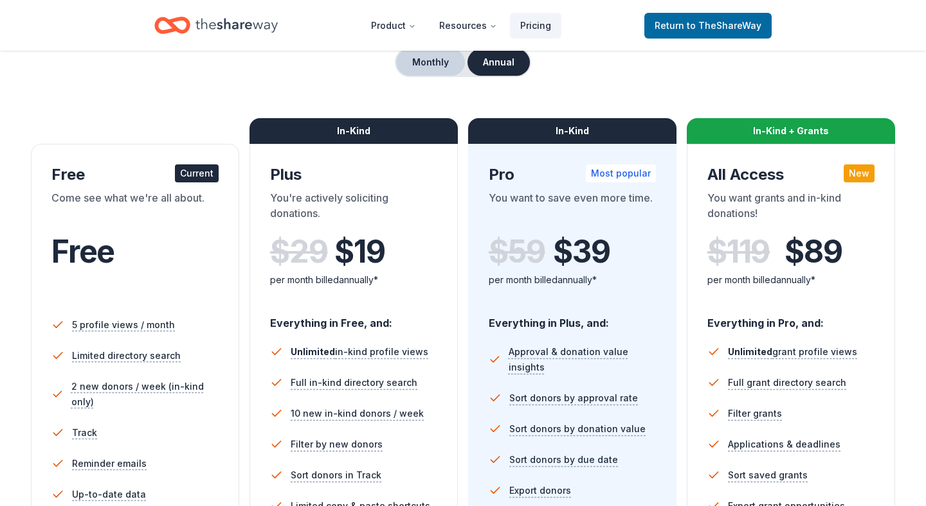
click at [436, 75] on button "Monthly" at bounding box center [430, 62] width 69 height 27
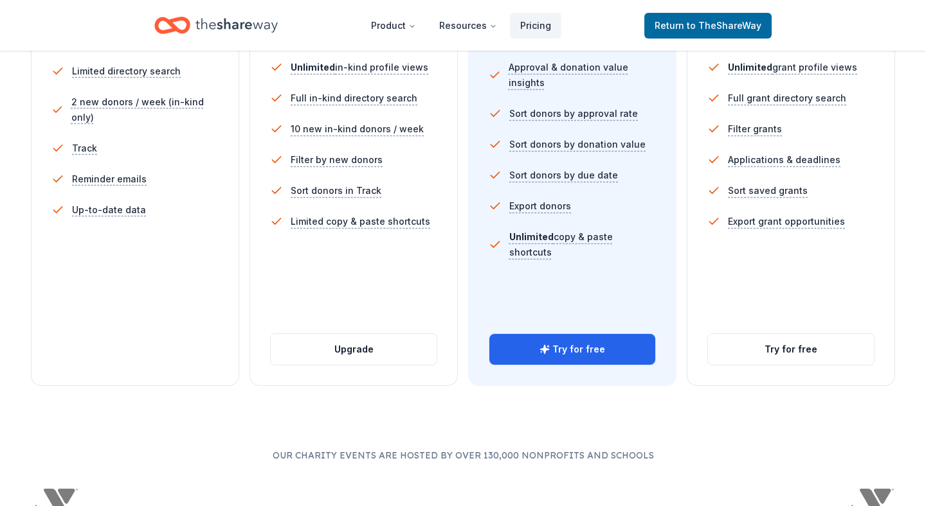
scroll to position [422, 0]
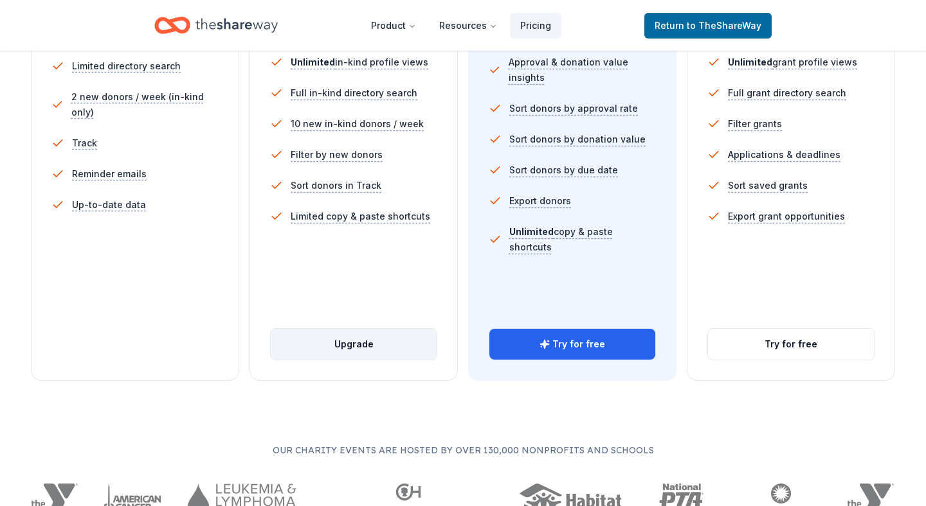
click at [364, 355] on button "Upgrade" at bounding box center [354, 344] width 166 height 31
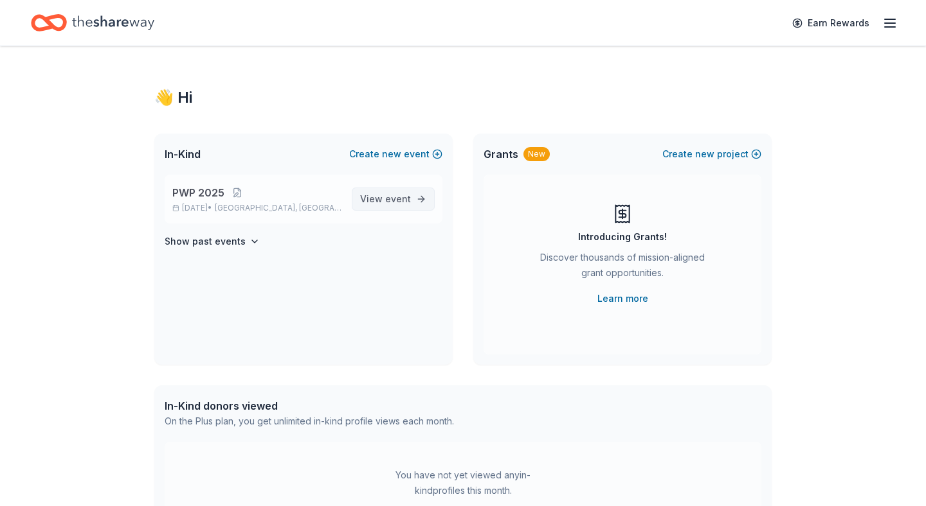
click at [387, 202] on span "event" at bounding box center [398, 198] width 26 height 11
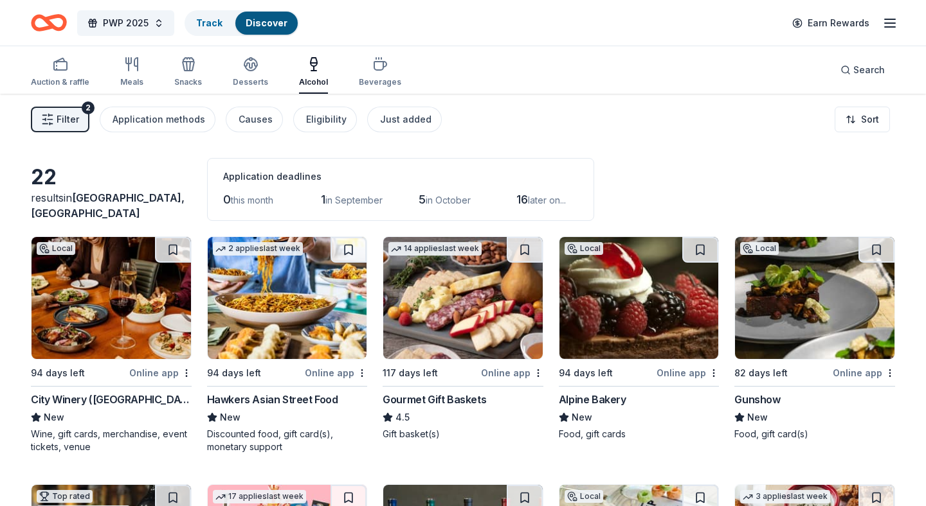
click at [335, 206] on span "in September" at bounding box center [353, 200] width 57 height 11
click at [870, 113] on html "PWP 2025 Track Discover Earn Rewards Auction & raffle Meals Snacks Desserts Alc…" at bounding box center [463, 253] width 926 height 506
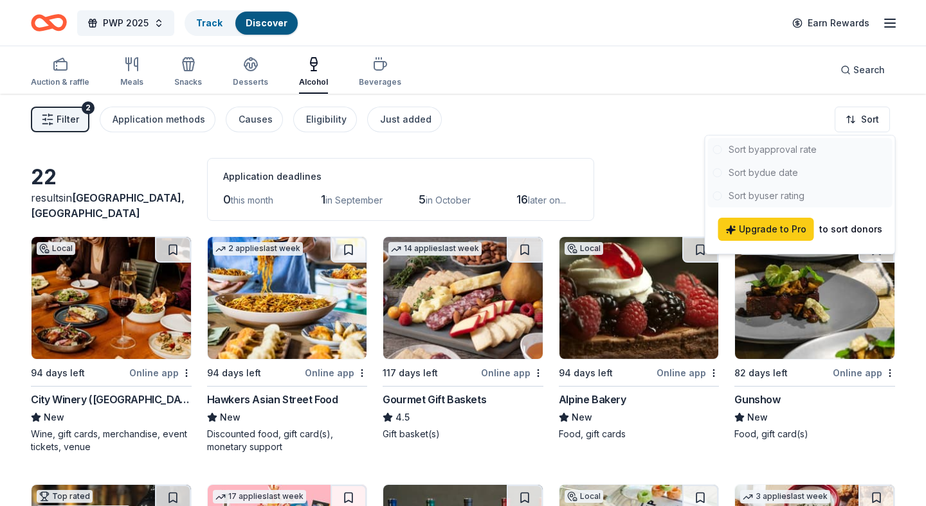
click at [775, 172] on div at bounding box center [800, 172] width 184 height 69
click at [766, 170] on div at bounding box center [800, 172] width 184 height 69
click at [602, 113] on html "PWP 2025 Track Discover Earn Rewards Auction & raffle Meals Snacks Desserts Alc…" at bounding box center [463, 253] width 926 height 506
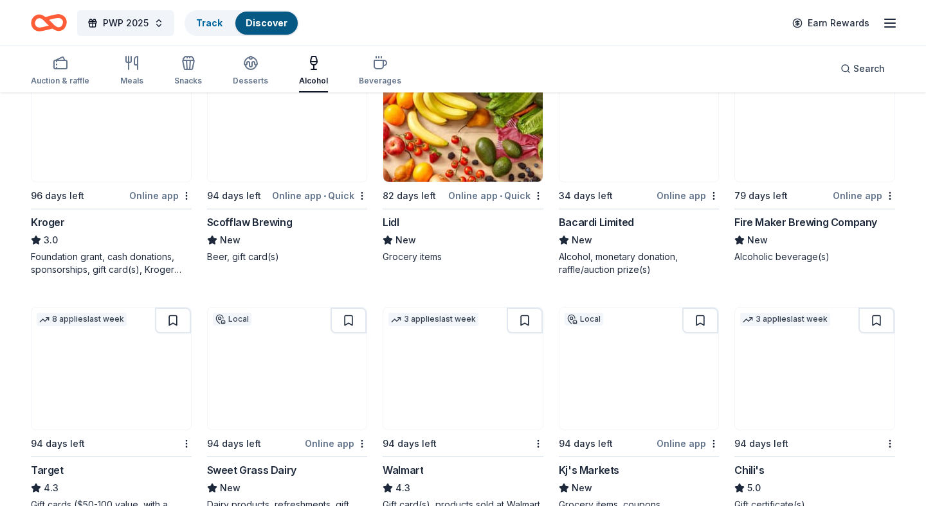
scroll to position [680, 0]
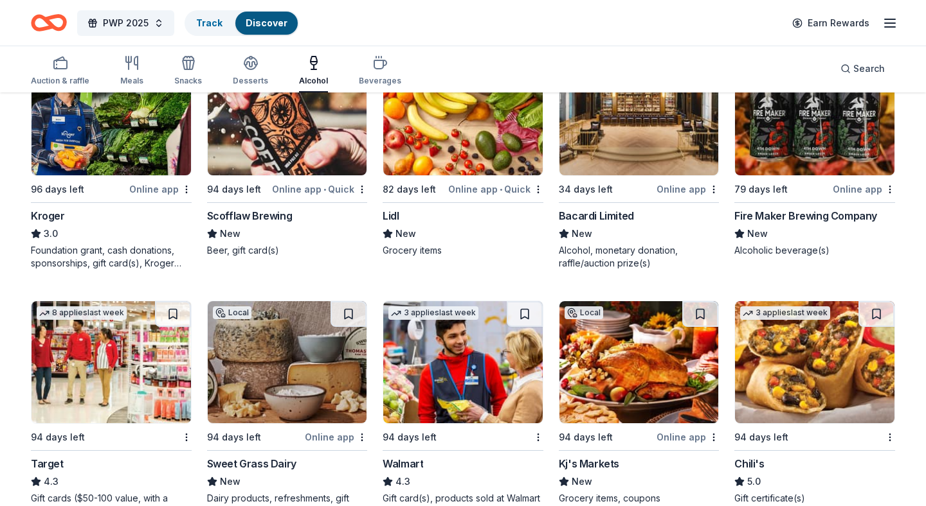
click at [101, 238] on div "3.0" at bounding box center [111, 233] width 161 height 15
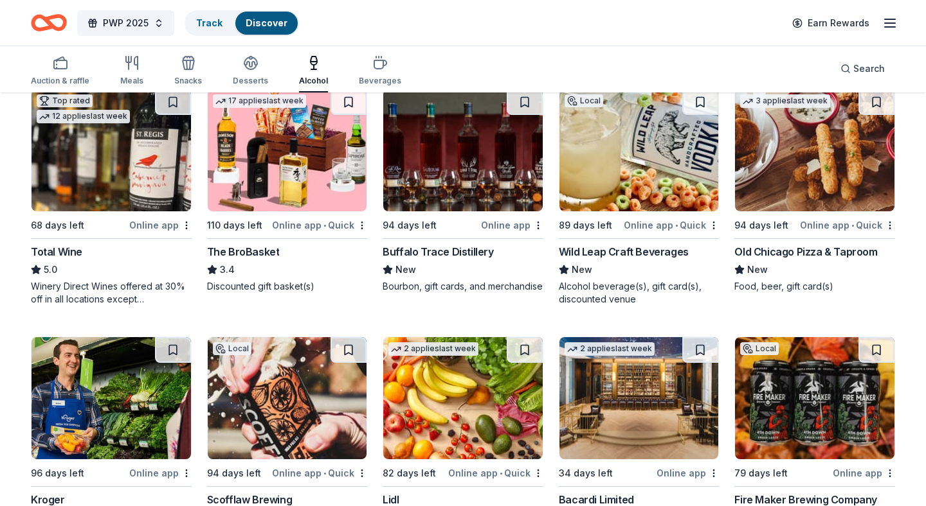
scroll to position [0, 0]
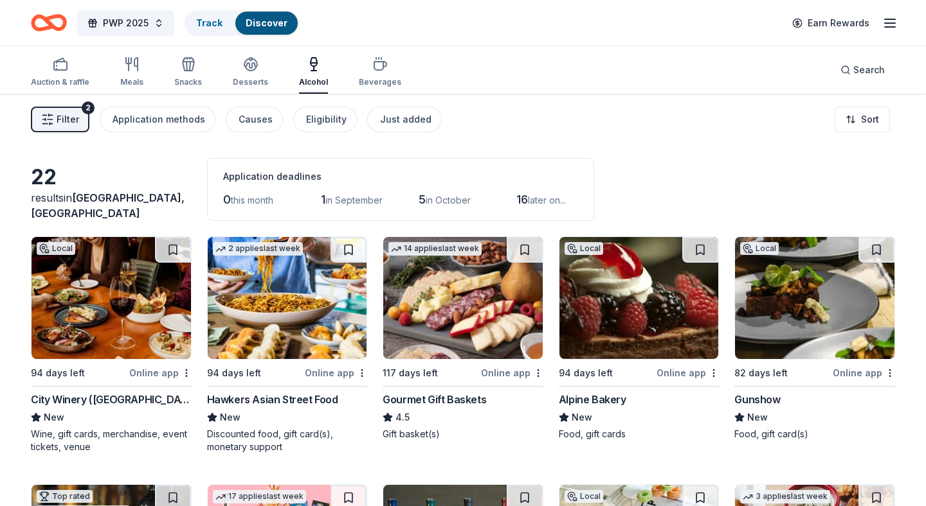
click at [55, 119] on button "Filter 2" at bounding box center [60, 120] width 58 height 26
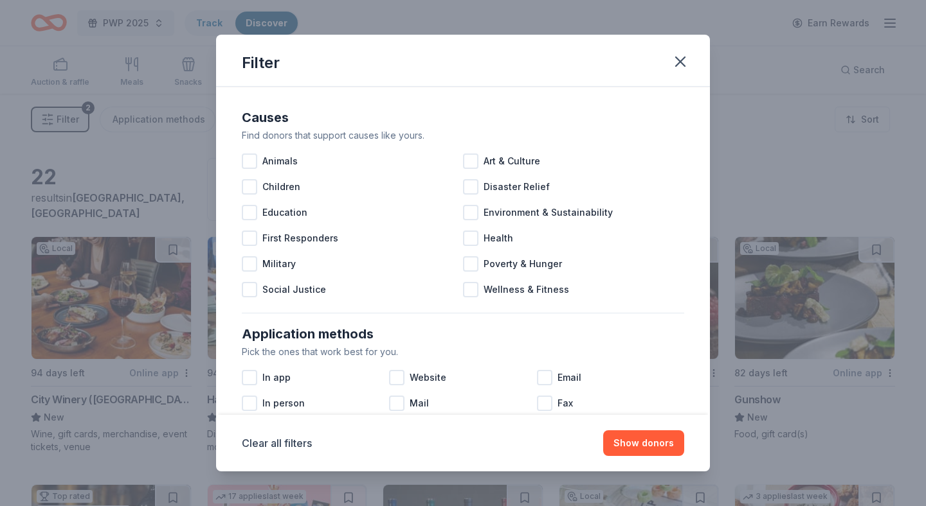
click at [57, 120] on div "Filter Causes Find donors that support causes like yours. Animals Art & Culture…" at bounding box center [463, 253] width 926 height 506
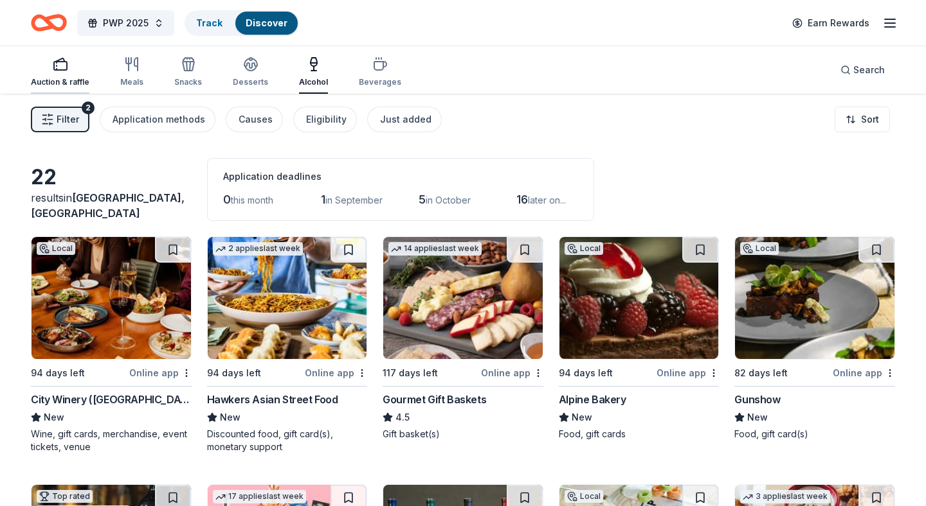
click at [46, 80] on div "Auction & raffle" at bounding box center [60, 82] width 58 height 10
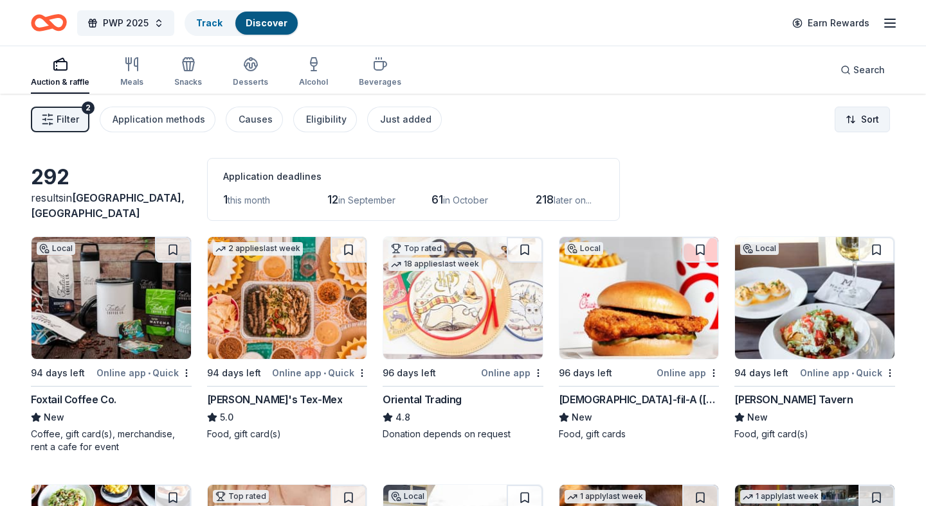
click at [864, 128] on html "PWP 2025 Track Discover Earn Rewards Auction & raffle Meals Snacks Desserts Alc…" at bounding box center [463, 253] width 926 height 506
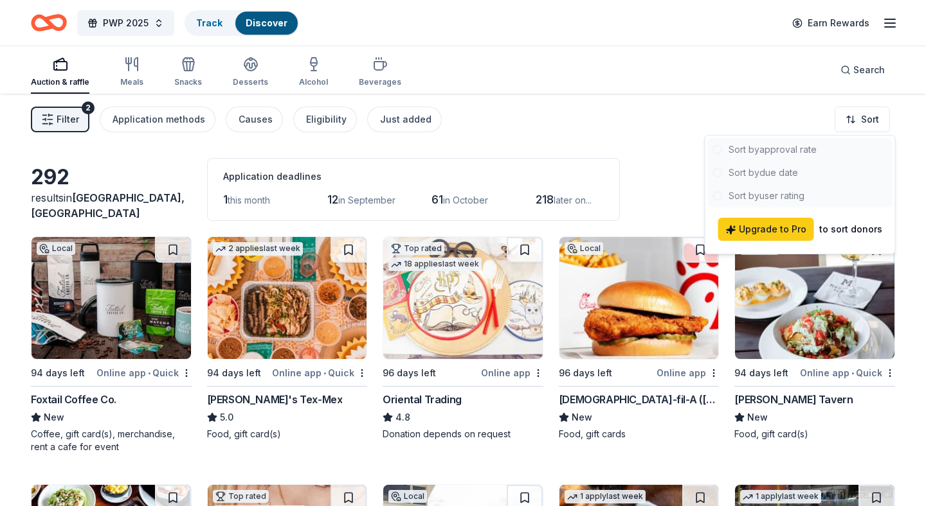
click at [600, 131] on html "PWP 2025 Track Discover Earn Rewards Auction & raffle Meals Snacks Desserts Alc…" at bounding box center [463, 253] width 926 height 506
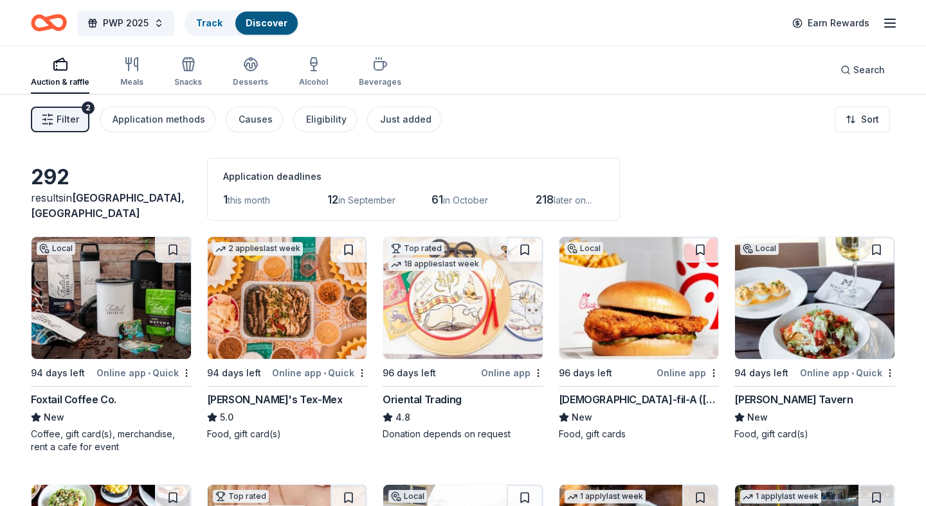
click at [896, 22] on icon "button" at bounding box center [889, 22] width 15 height 15
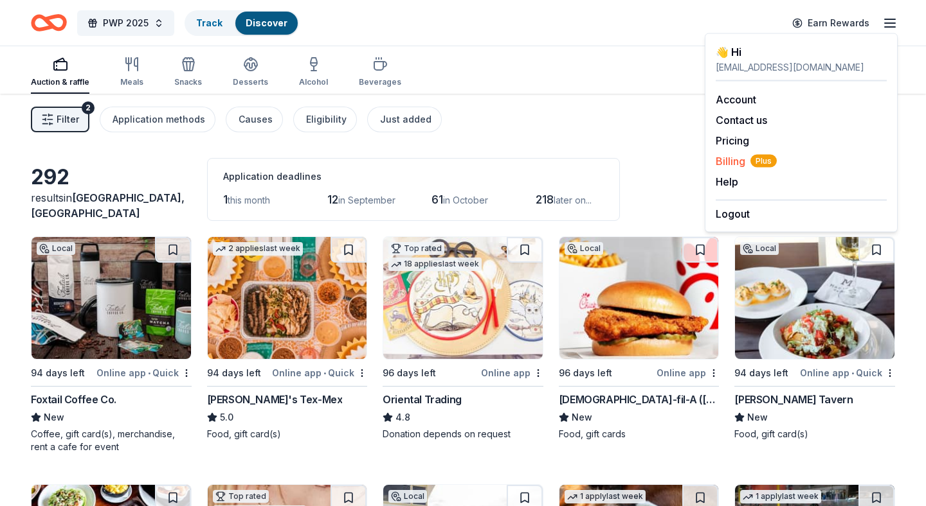
click at [735, 157] on span "Billing Plus" at bounding box center [745, 161] width 61 height 15
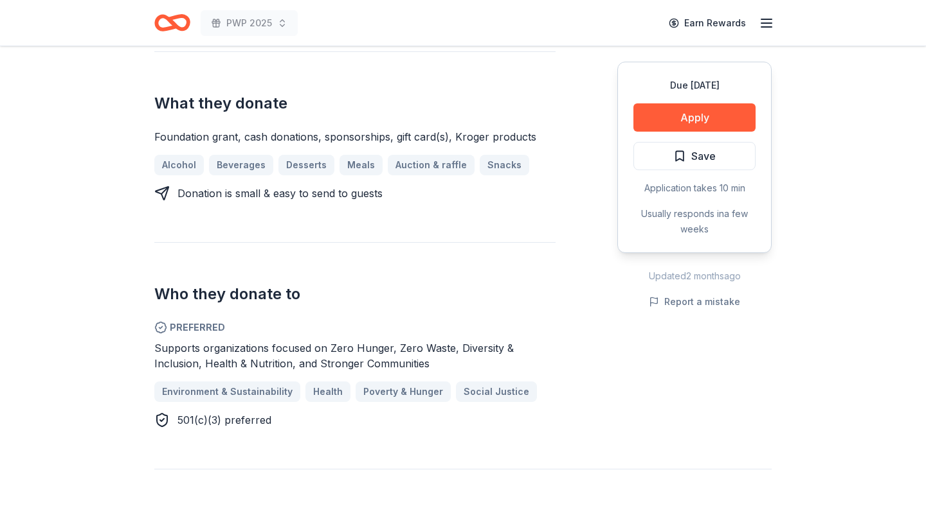
scroll to position [555, 0]
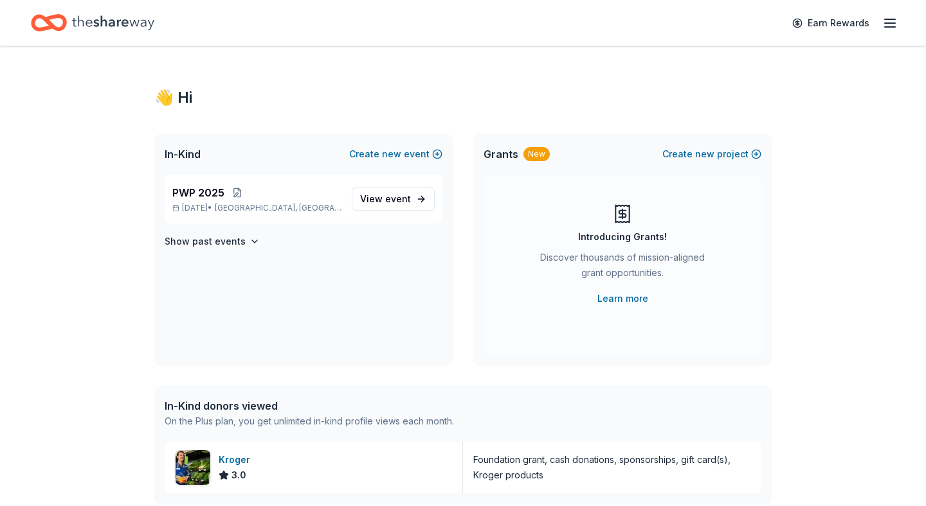
click at [39, 155] on div "👋 Hi In-Kind Create new event PWP 2025 Dec 12, 2025 • Atlanta, GA View event Sh…" at bounding box center [463, 393] width 926 height 694
click at [886, 26] on icon "button" at bounding box center [889, 22] width 15 height 15
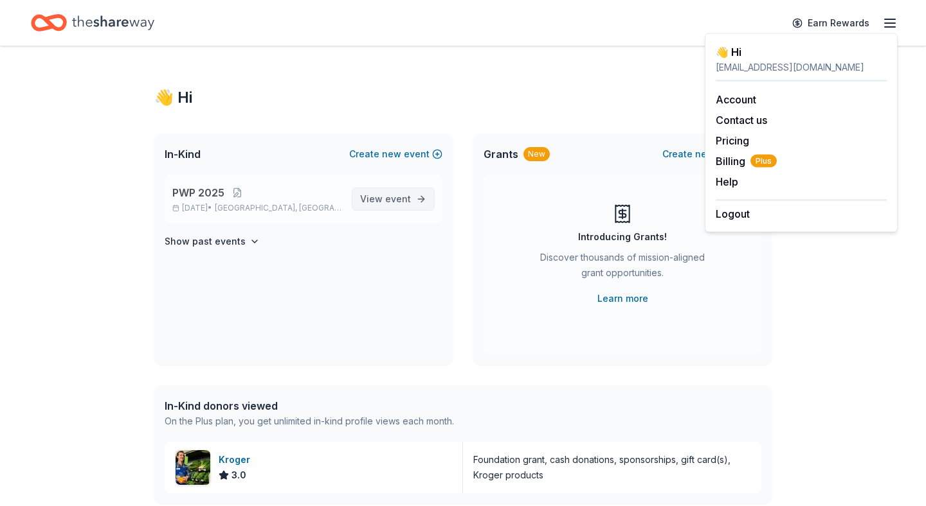
click at [395, 197] on span "event" at bounding box center [398, 198] width 26 height 11
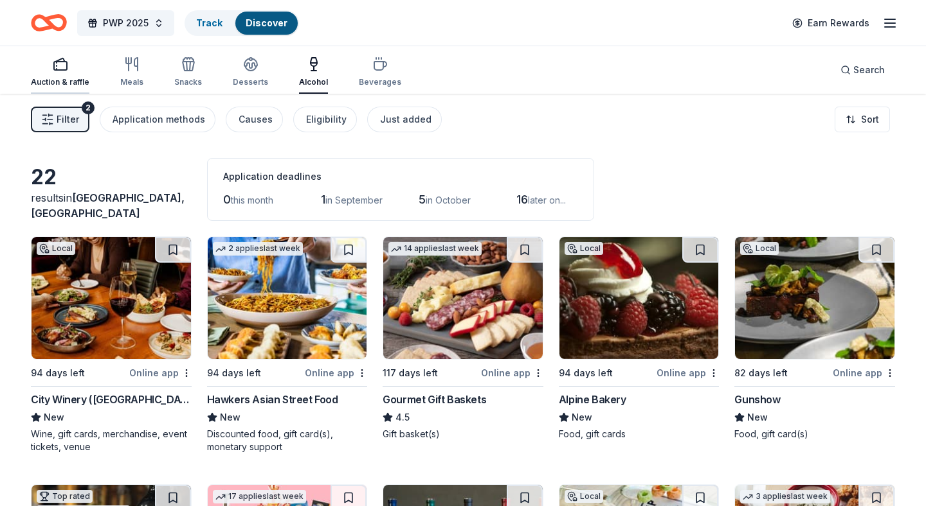
click at [63, 91] on button "Auction & raffle" at bounding box center [60, 72] width 58 height 42
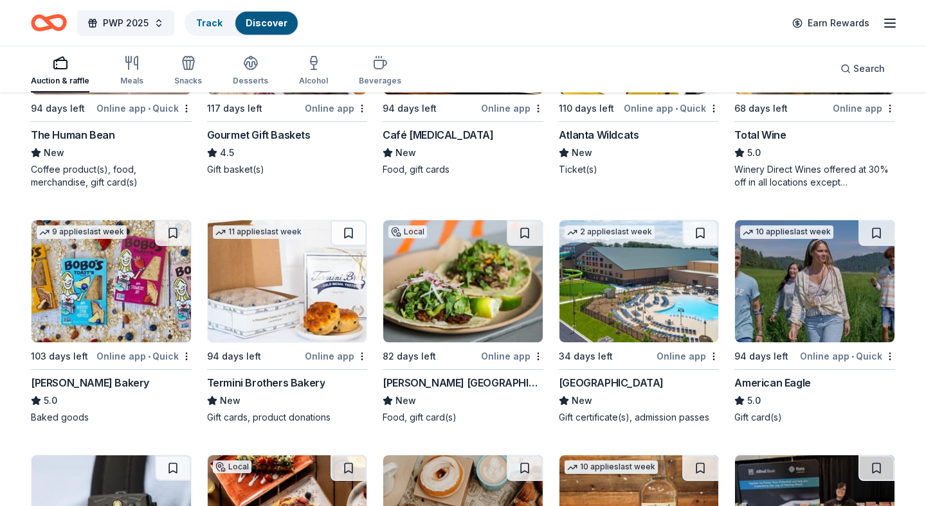
scroll to position [1509, 0]
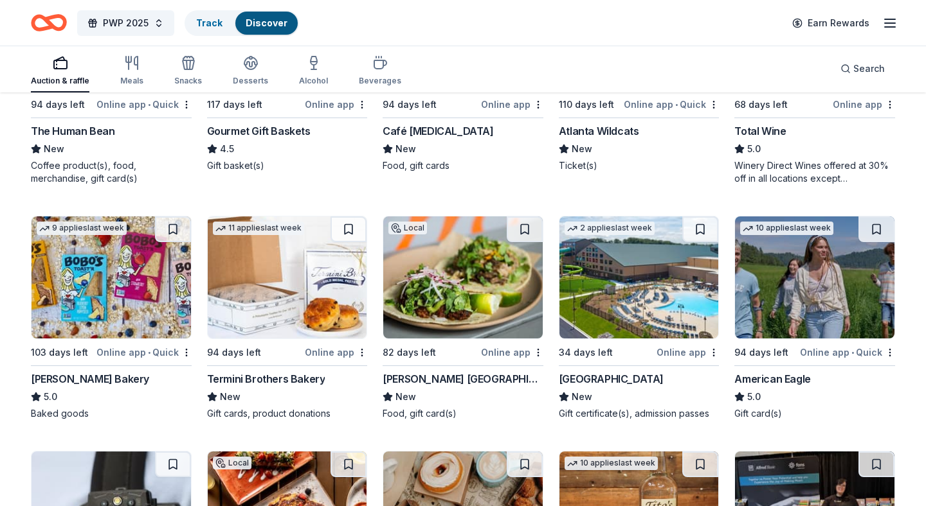
click at [100, 268] on img at bounding box center [110, 278] width 159 height 122
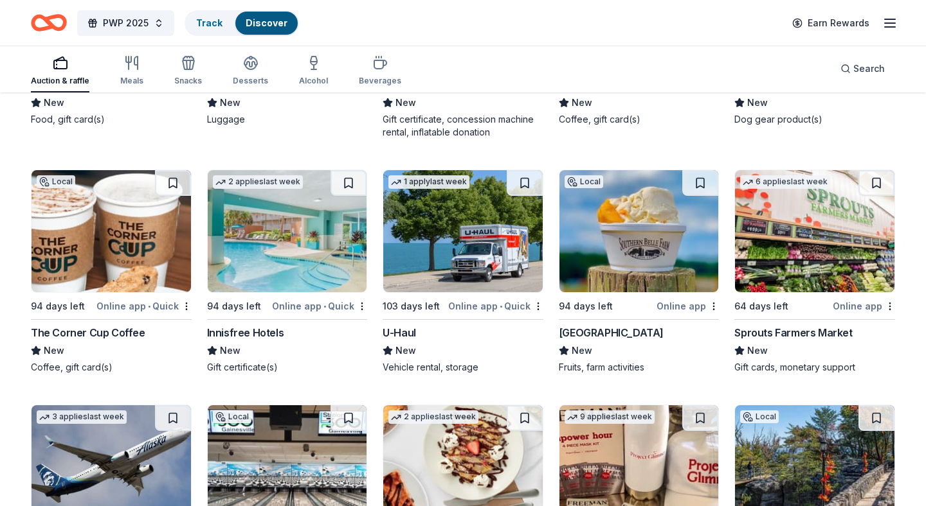
scroll to position [6205, 0]
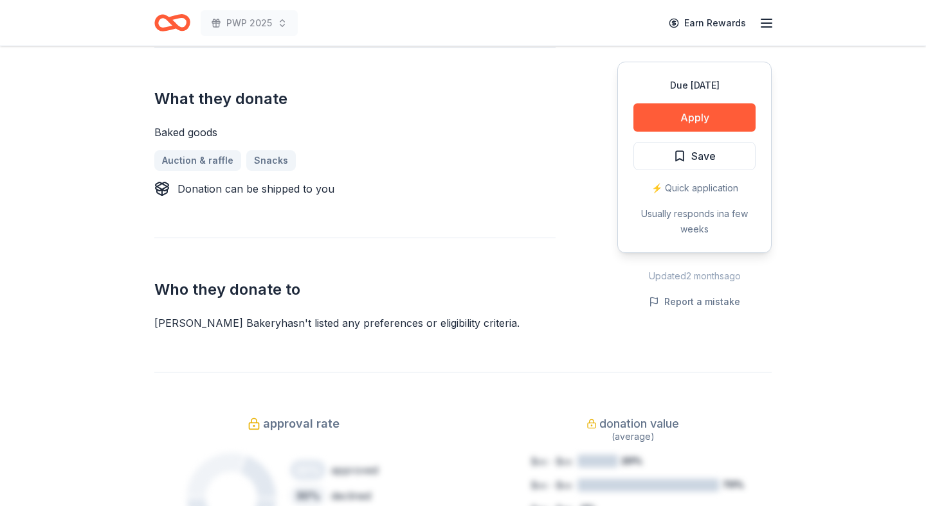
scroll to position [520, 0]
